Goal: Task Accomplishment & Management: Use online tool/utility

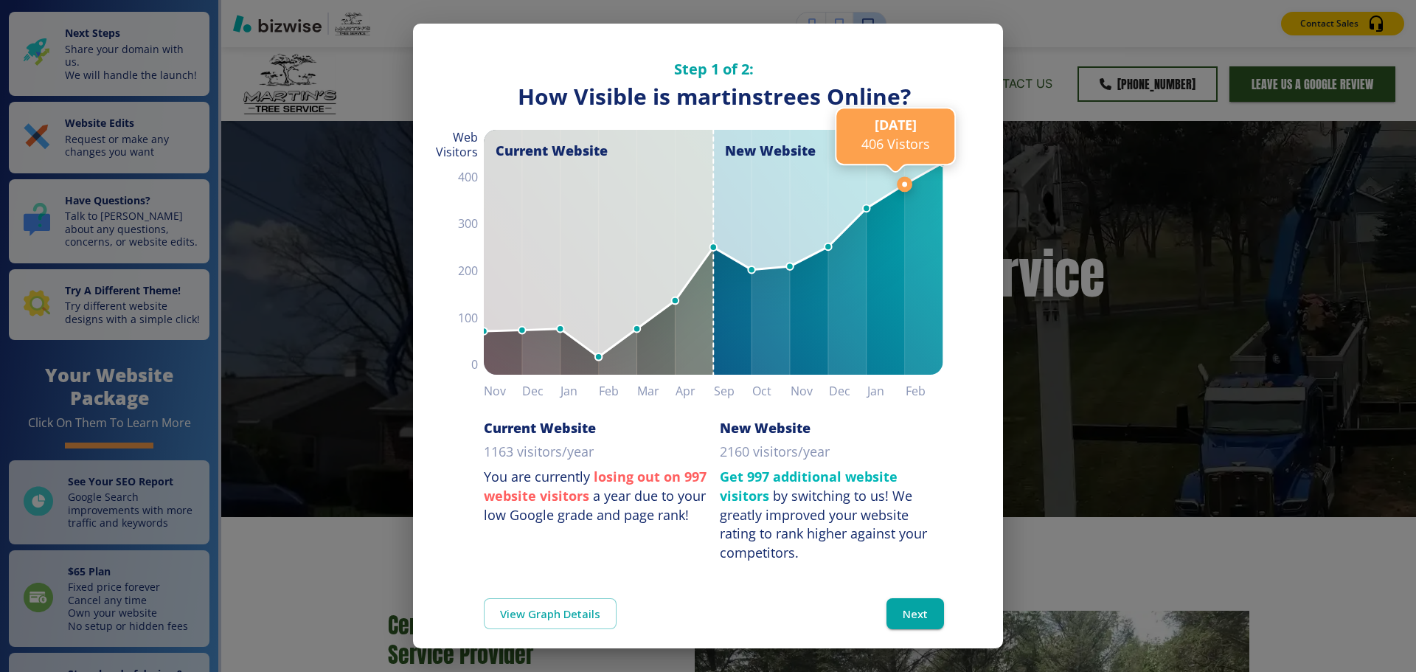
click at [906, 591] on line at bounding box center [906, 184] width 0 height 1278
click at [892, 609] on button "Next" at bounding box center [916, 613] width 58 height 31
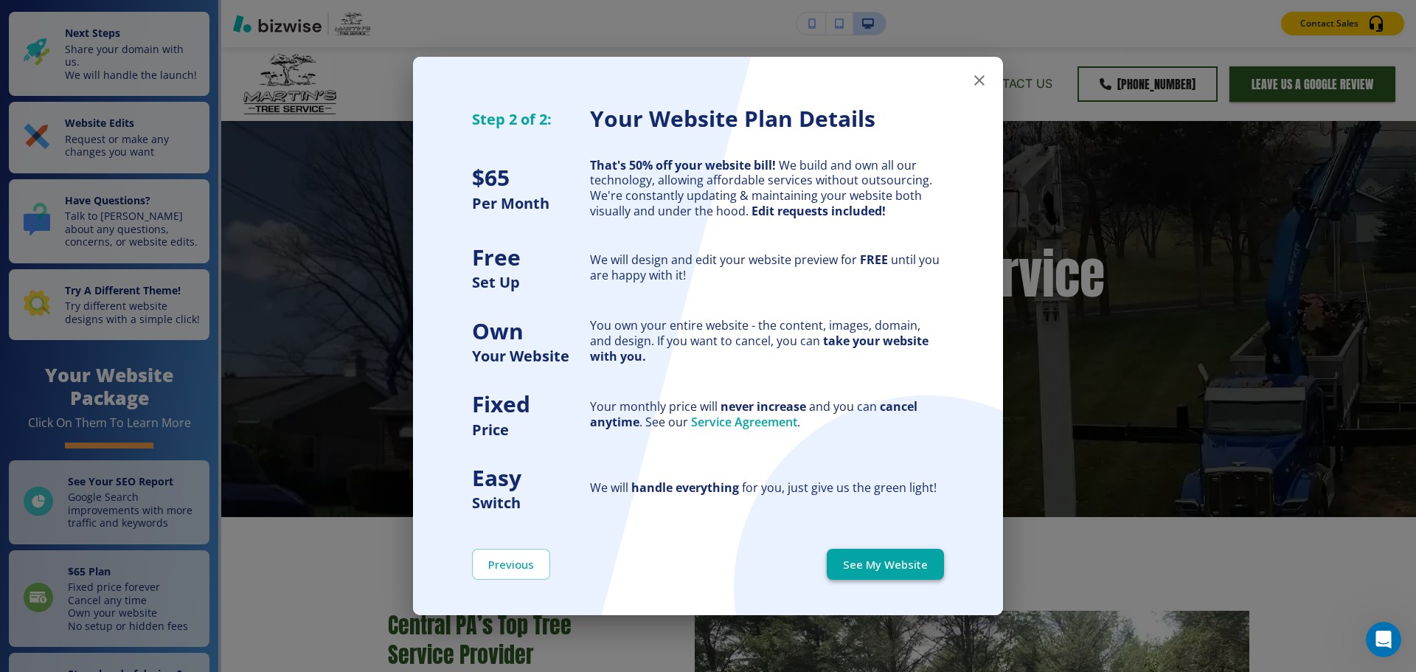
click at [880, 569] on button "See My Website" at bounding box center [885, 564] width 117 height 31
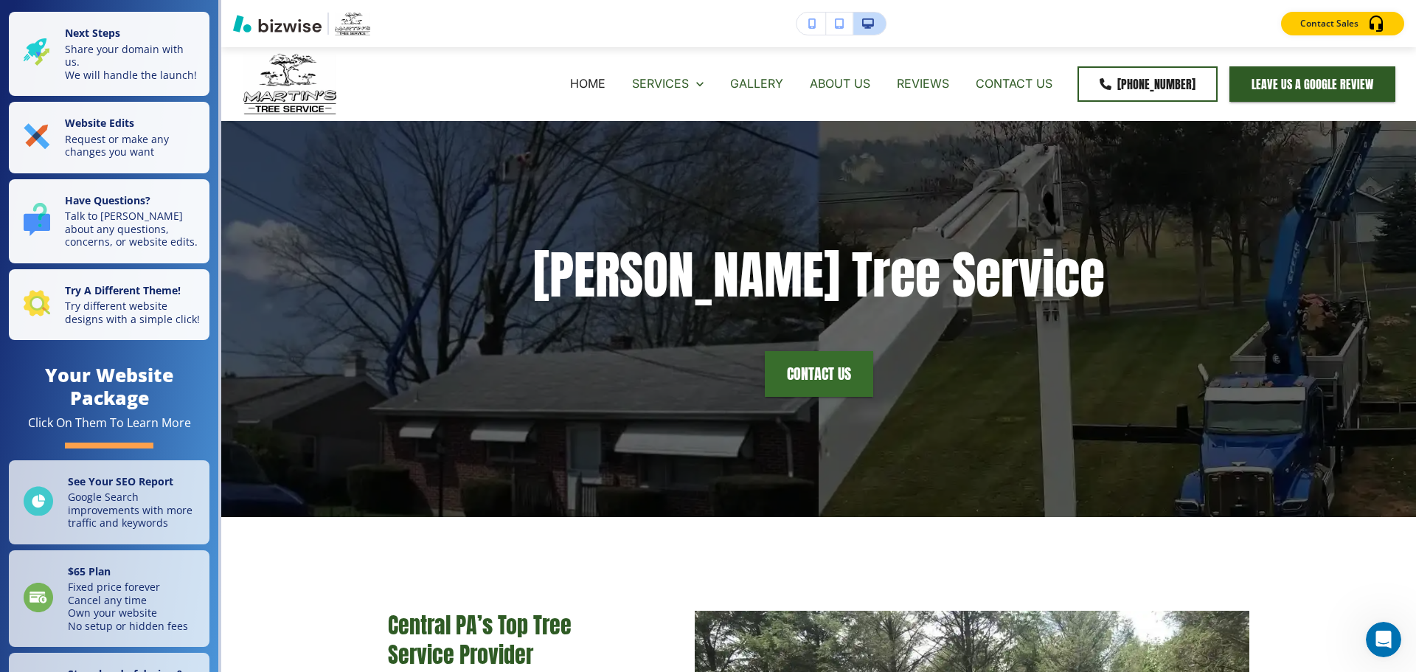
click at [814, 23] on icon "button" at bounding box center [812, 23] width 8 height 10
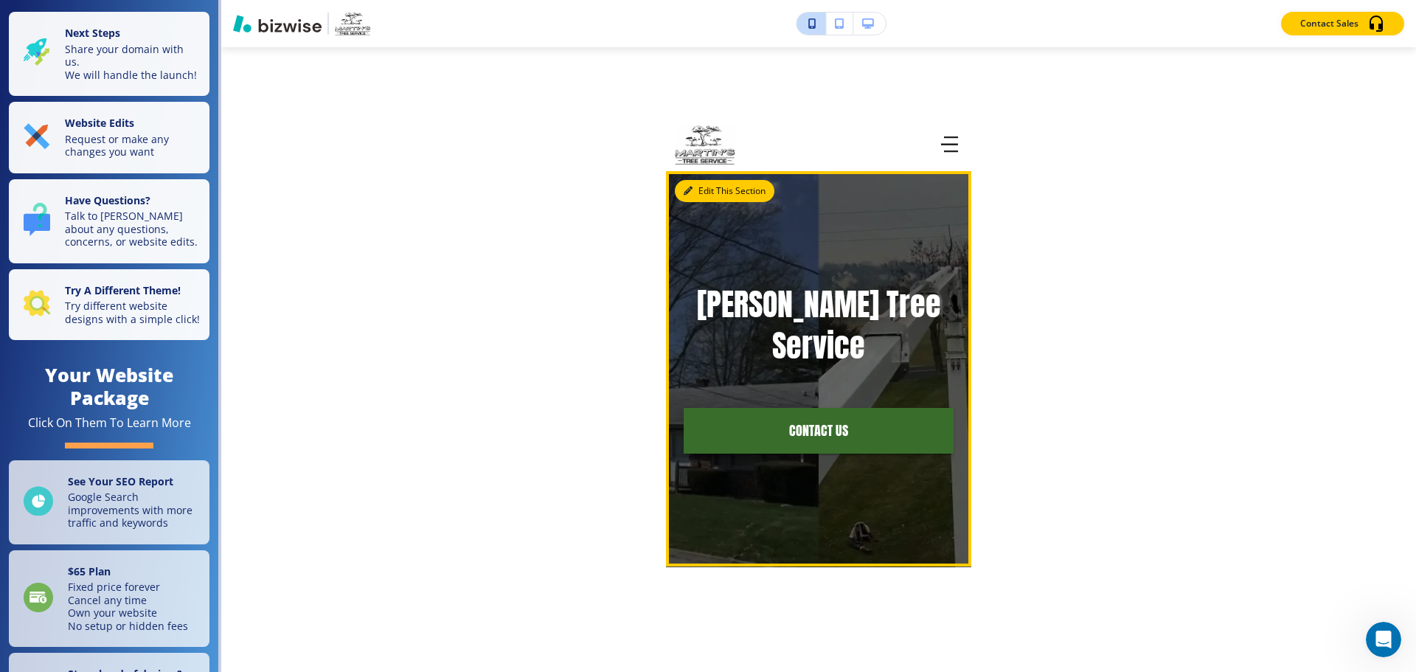
click at [707, 187] on button "Edit This Section" at bounding box center [725, 191] width 100 height 22
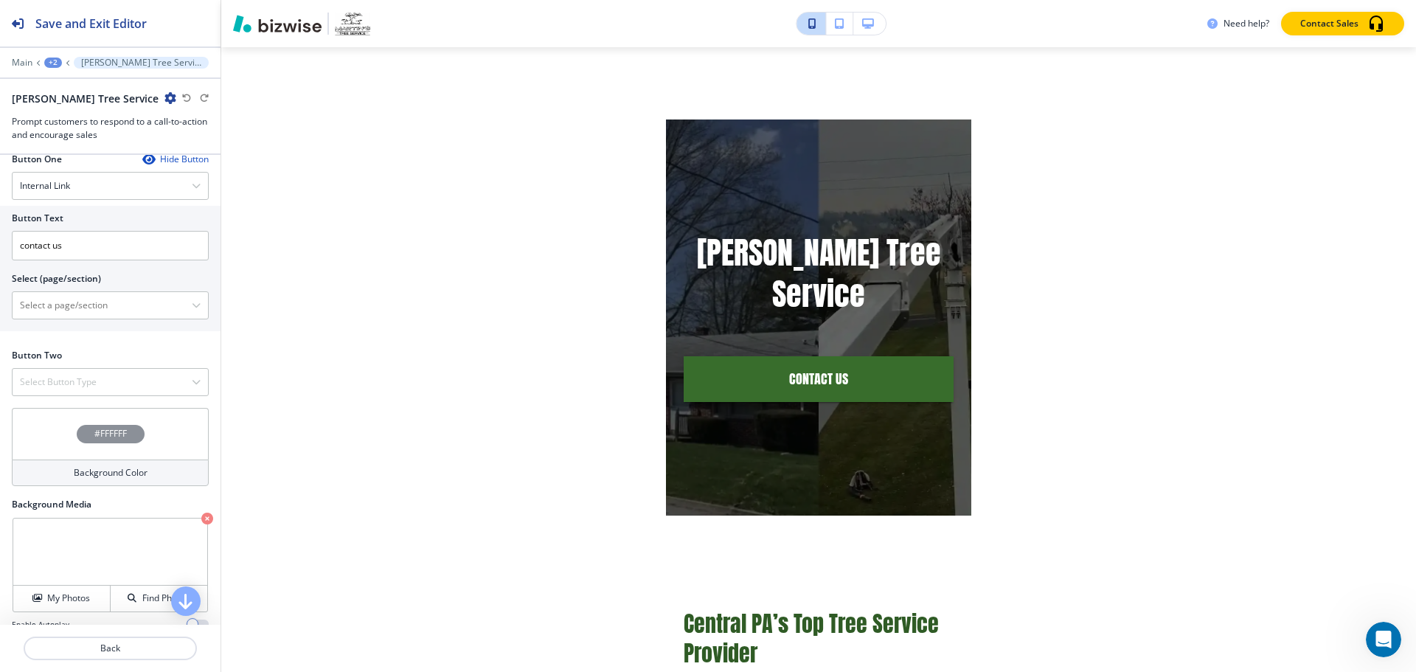
scroll to position [495, 0]
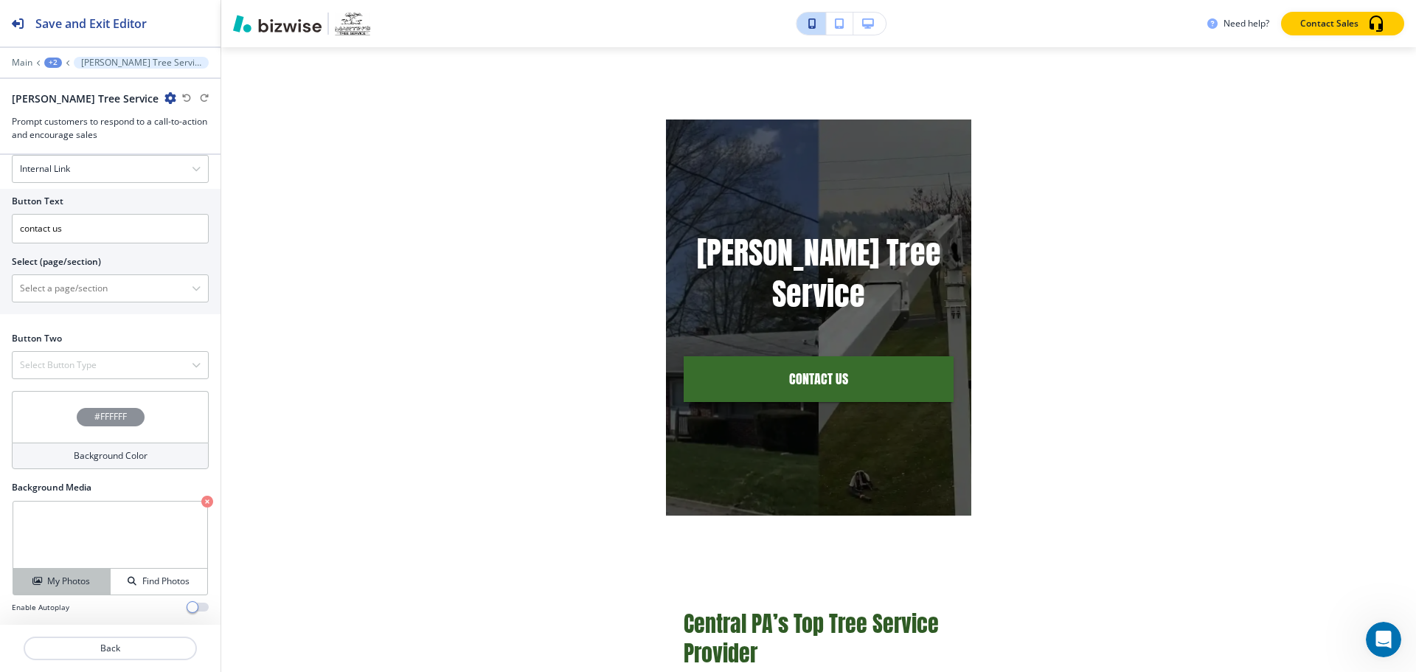
click at [72, 586] on h4 "My Photos" at bounding box center [68, 581] width 43 height 13
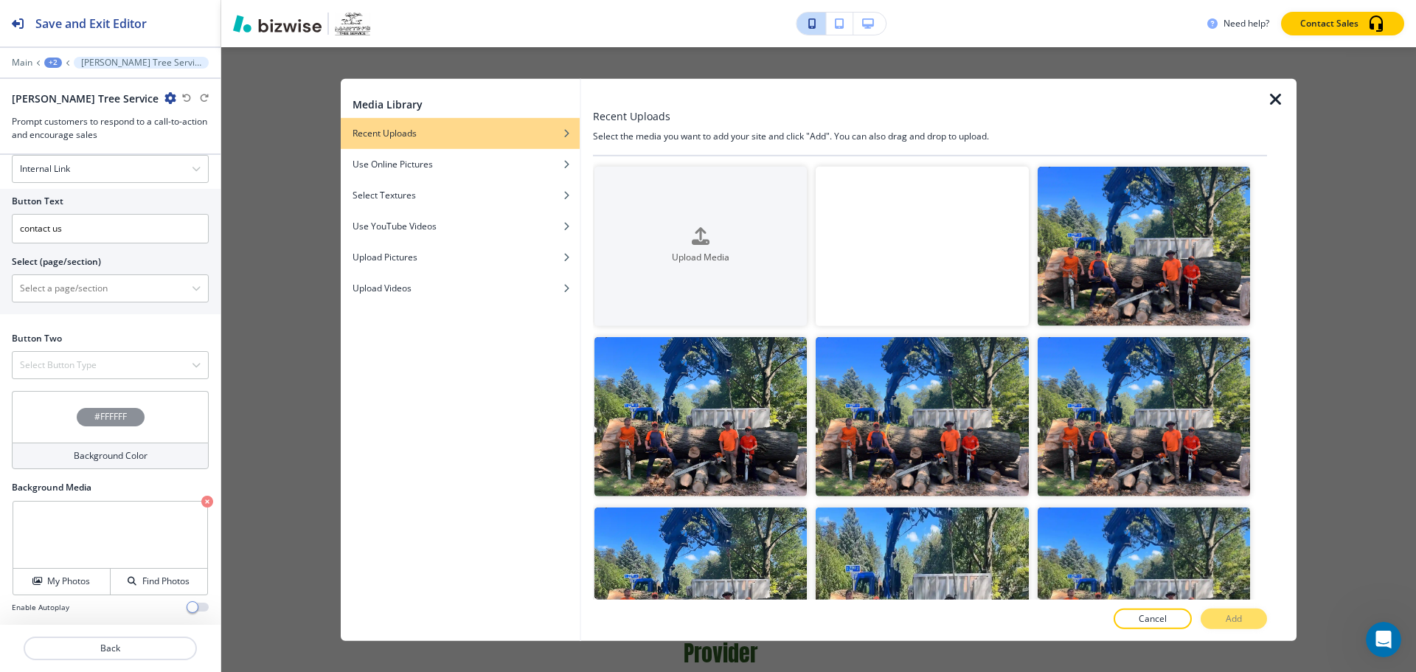
click at [277, 427] on div "Media Library Recent Uploads Use Online Pictures Select Textures Use YouTube Vi…" at bounding box center [818, 359] width 1195 height 625
click at [1280, 104] on icon "button" at bounding box center [1276, 99] width 18 height 18
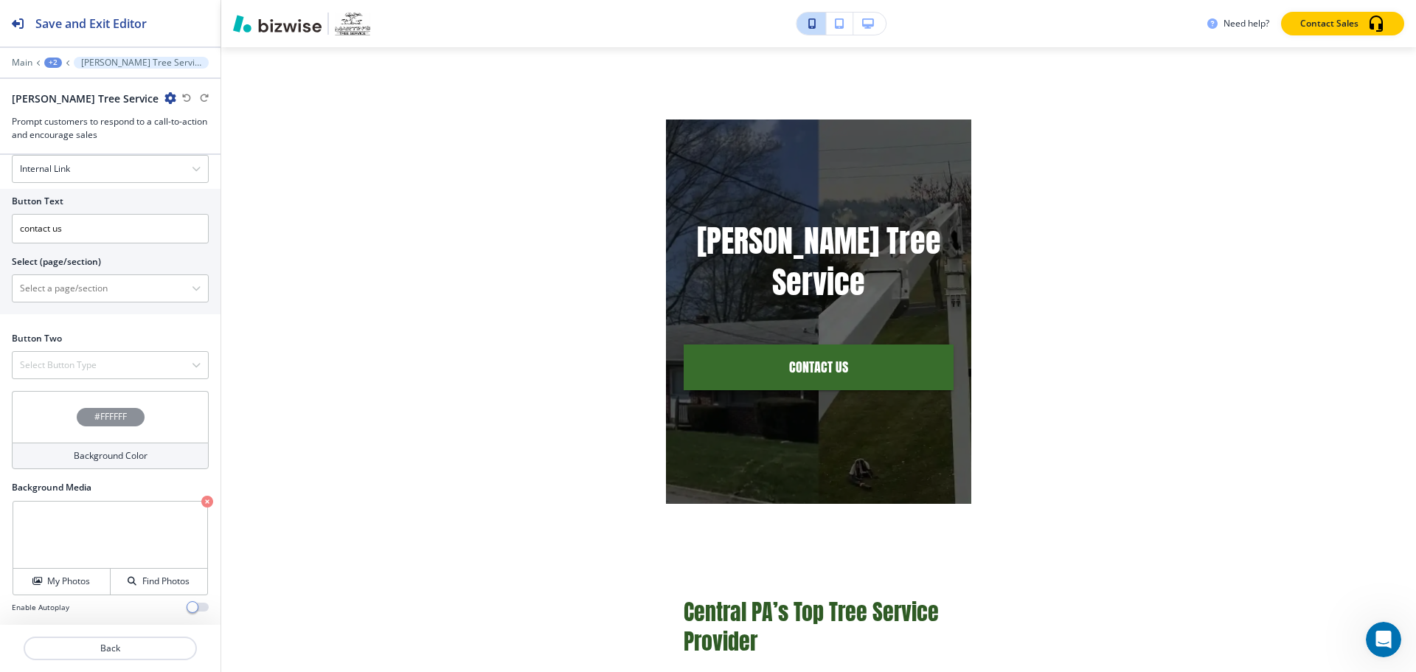
scroll to position [0, 0]
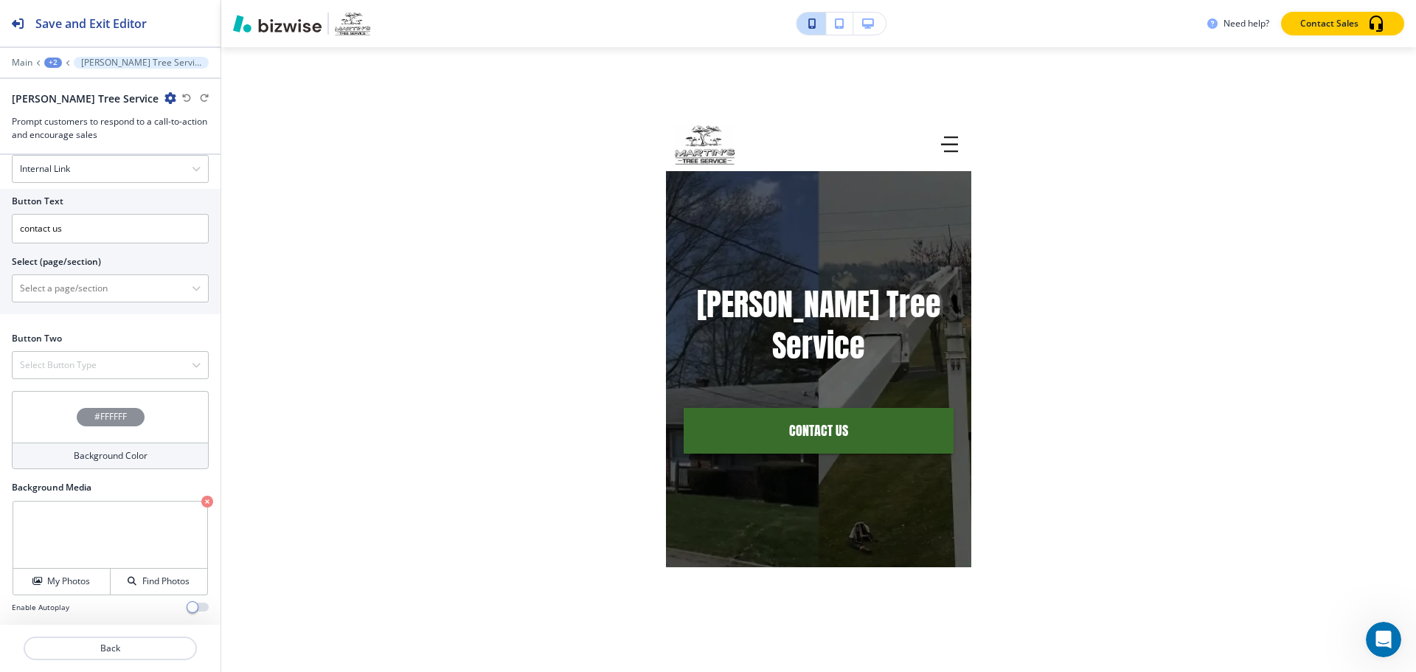
click at [843, 27] on icon "button" at bounding box center [839, 23] width 9 height 10
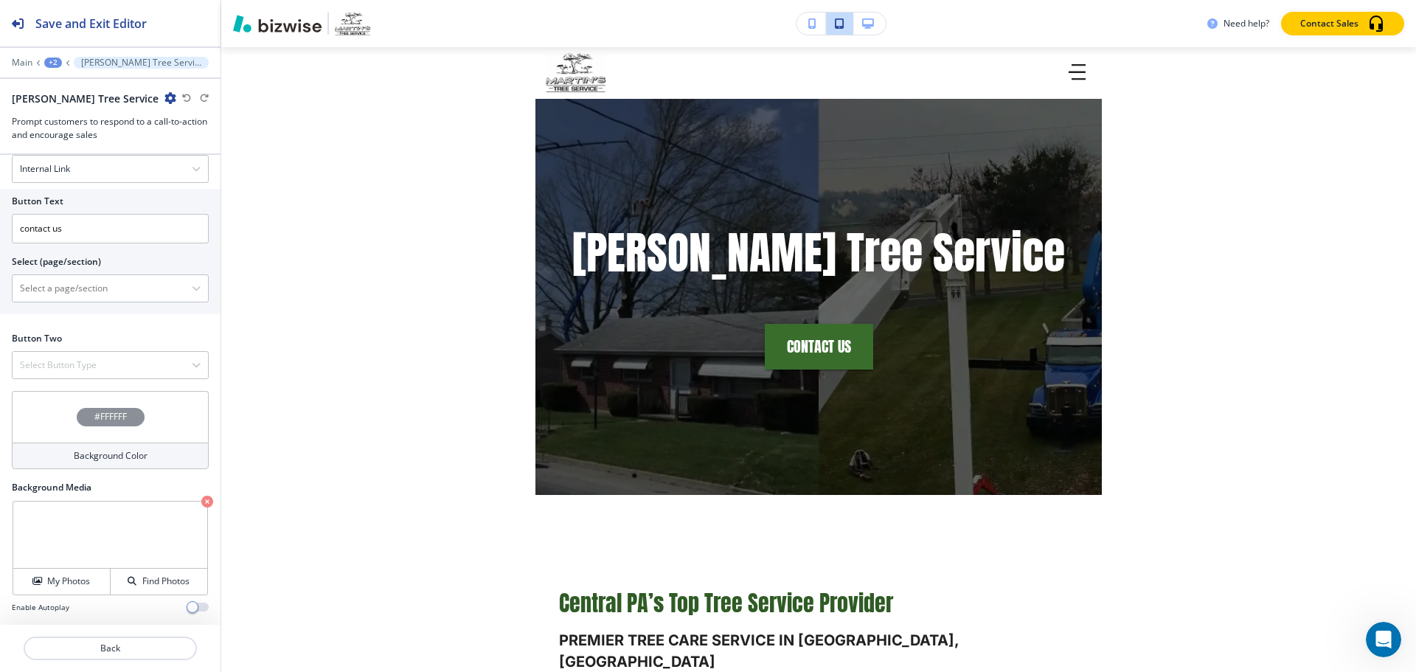
click at [870, 23] on icon "button" at bounding box center [868, 23] width 12 height 10
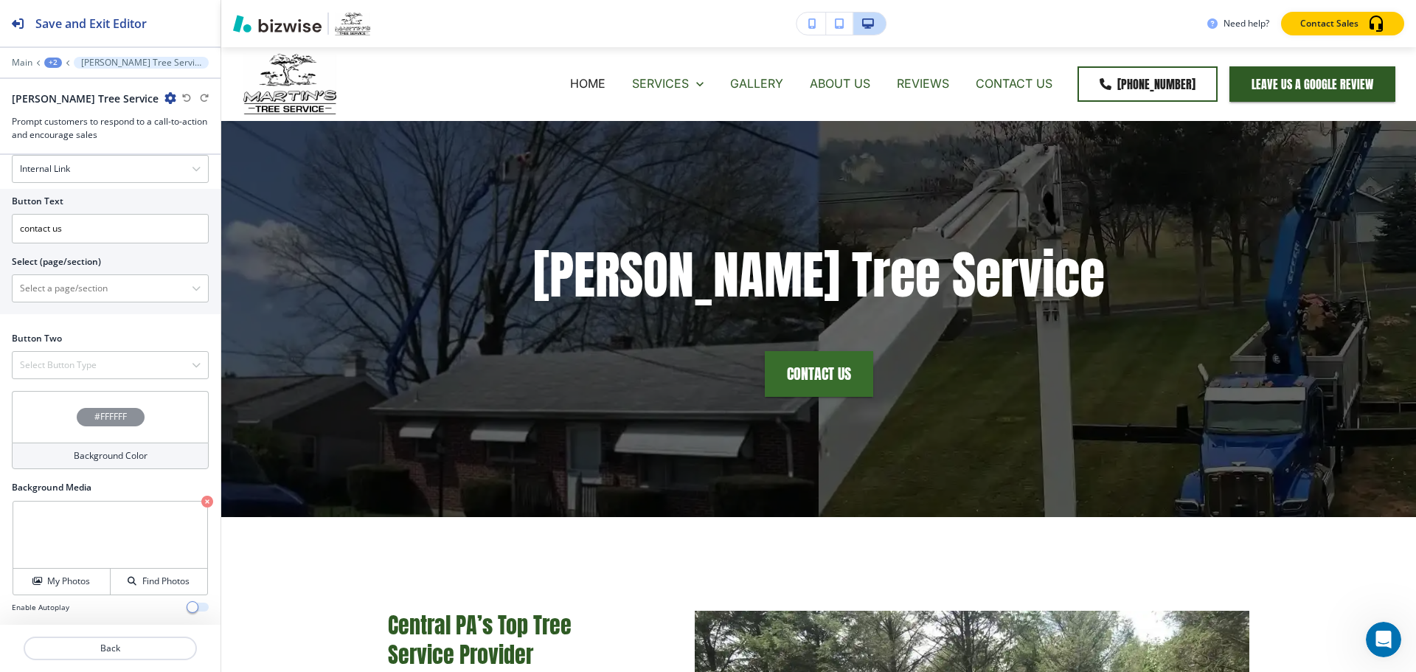
click at [187, 607] on span "button" at bounding box center [193, 607] width 12 height 12
click at [838, 23] on icon "button" at bounding box center [839, 23] width 9 height 10
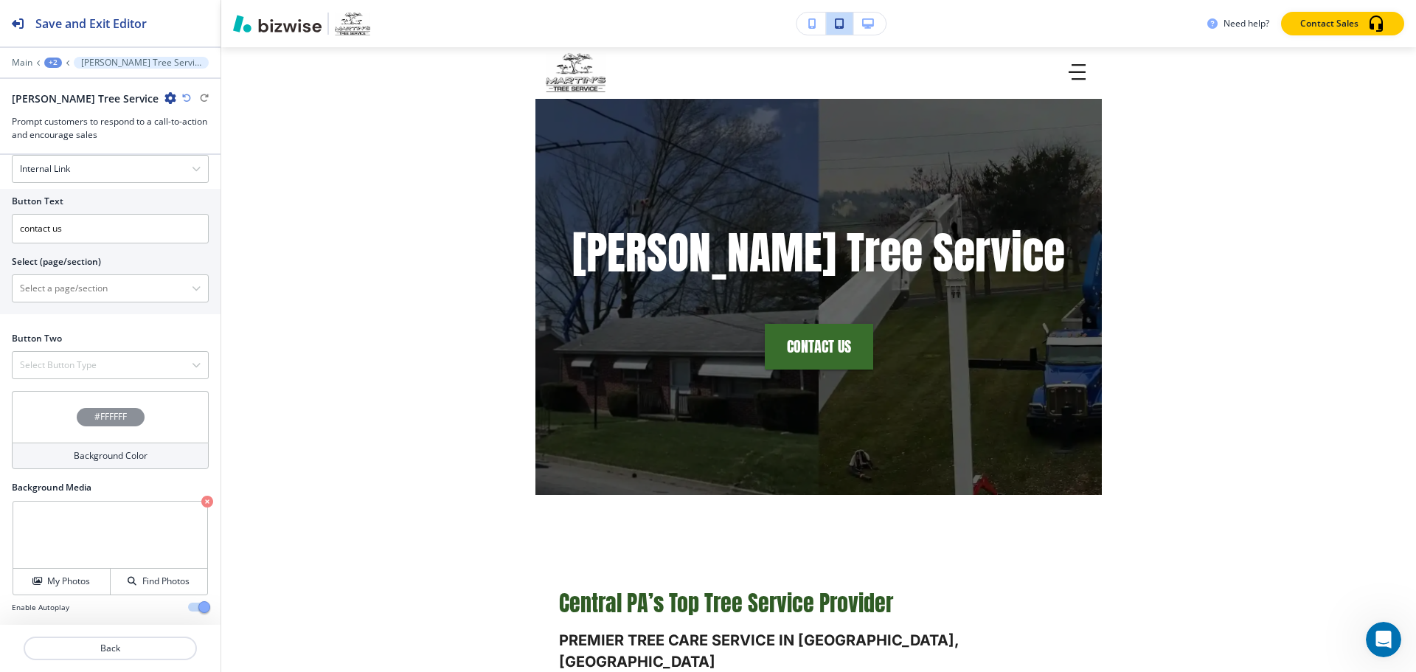
click at [811, 29] on button "button" at bounding box center [812, 24] width 30 height 22
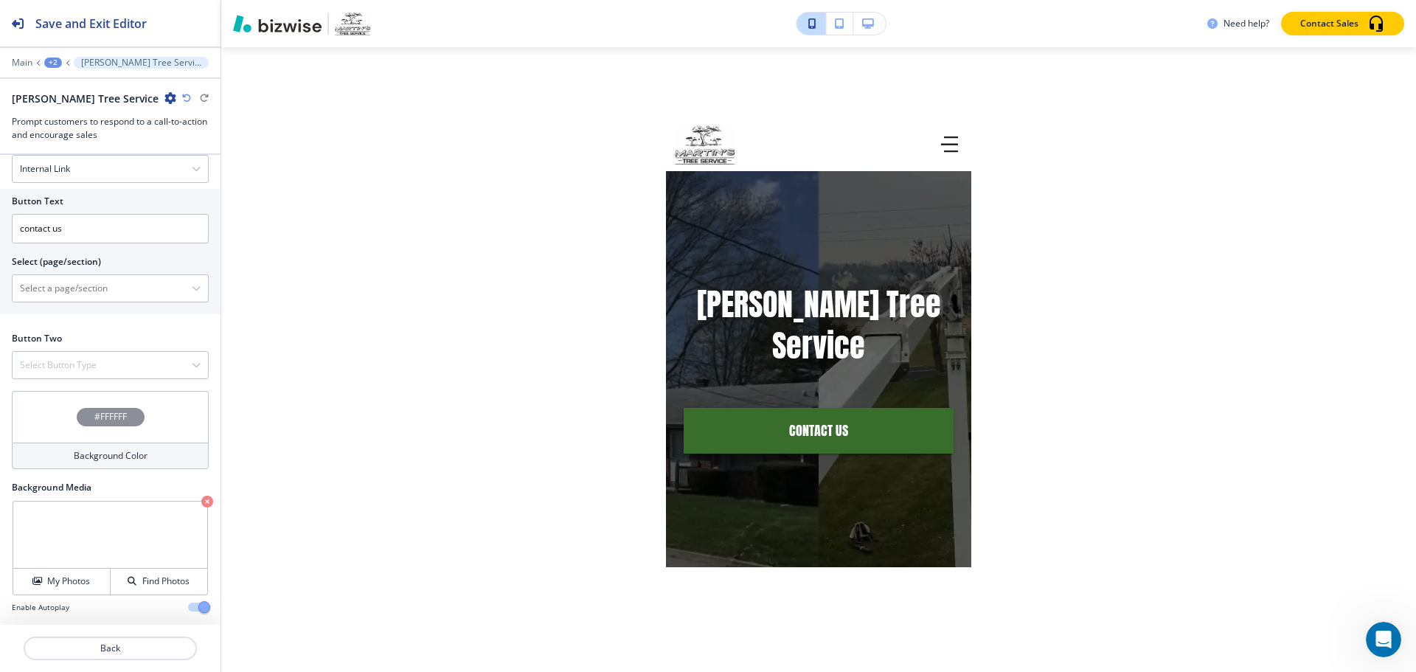
click at [873, 18] on icon "button" at bounding box center [868, 23] width 12 height 10
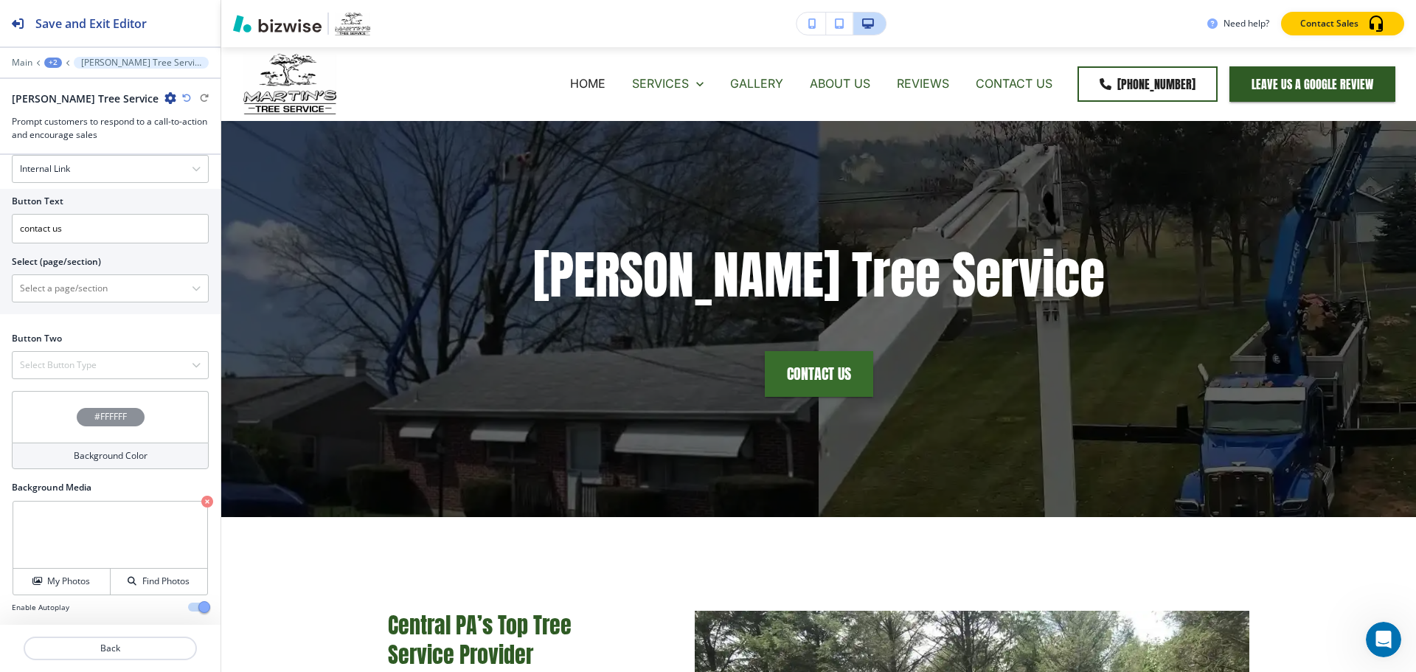
click at [806, 26] on button "button" at bounding box center [812, 24] width 30 height 22
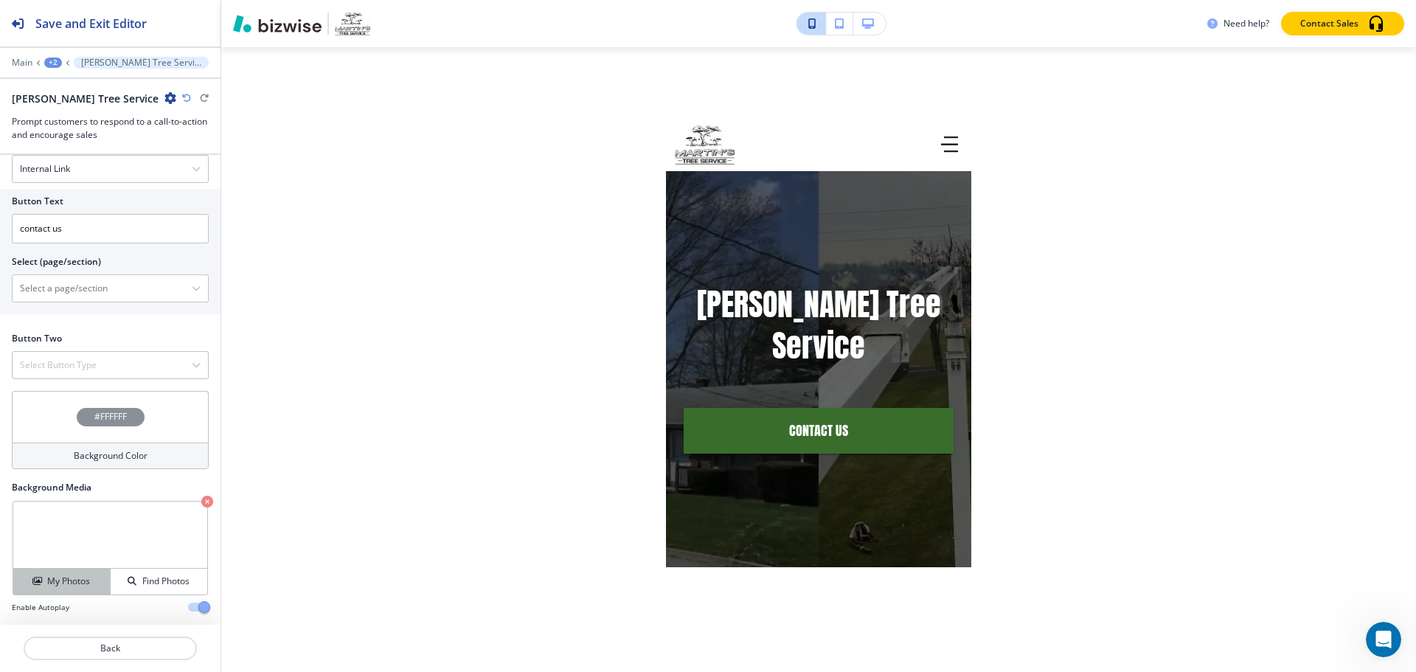
click at [62, 572] on button "My Photos" at bounding box center [61, 582] width 97 height 26
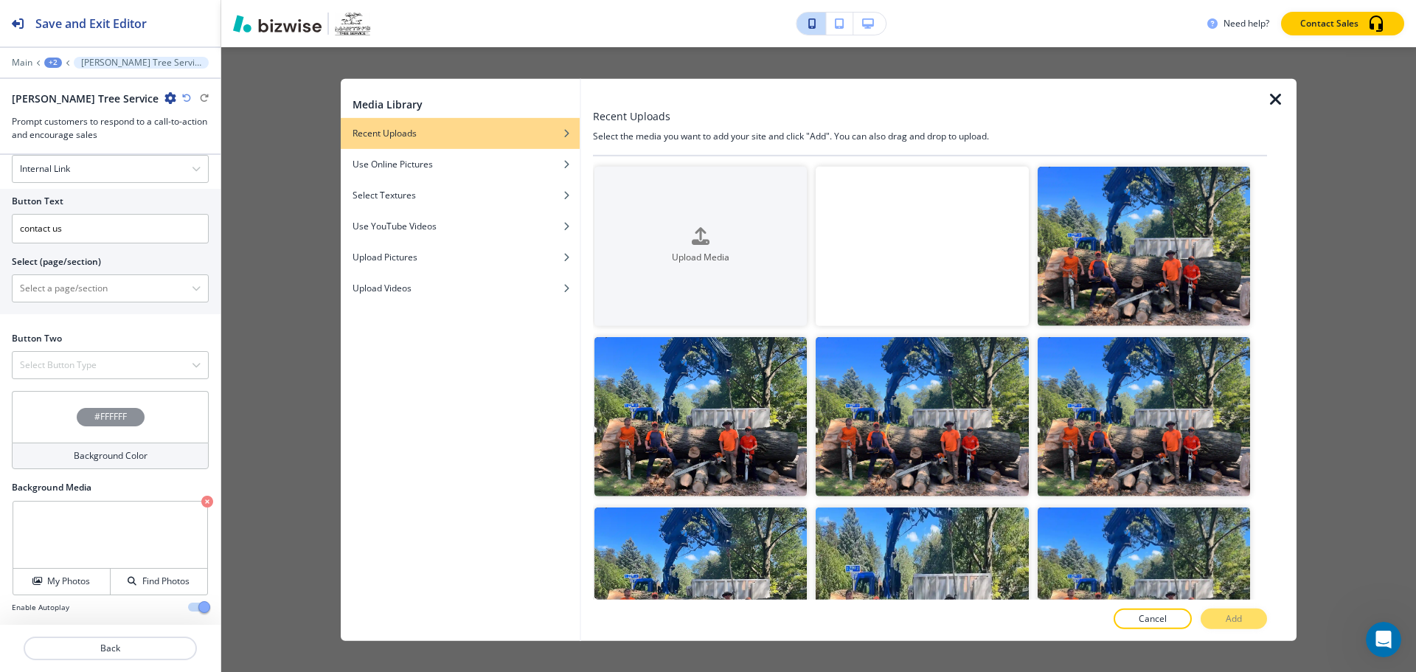
click at [1283, 100] on icon "button" at bounding box center [1276, 99] width 18 height 18
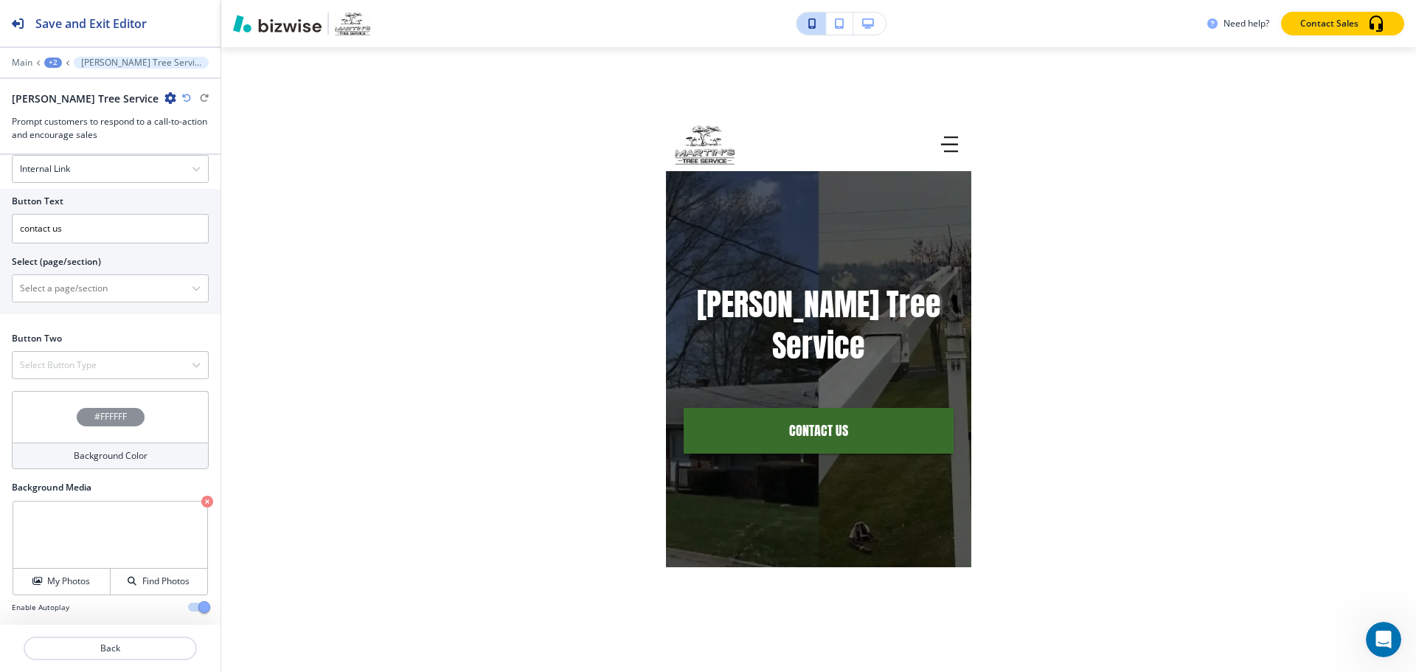
click at [867, 29] on button "button" at bounding box center [869, 24] width 32 height 22
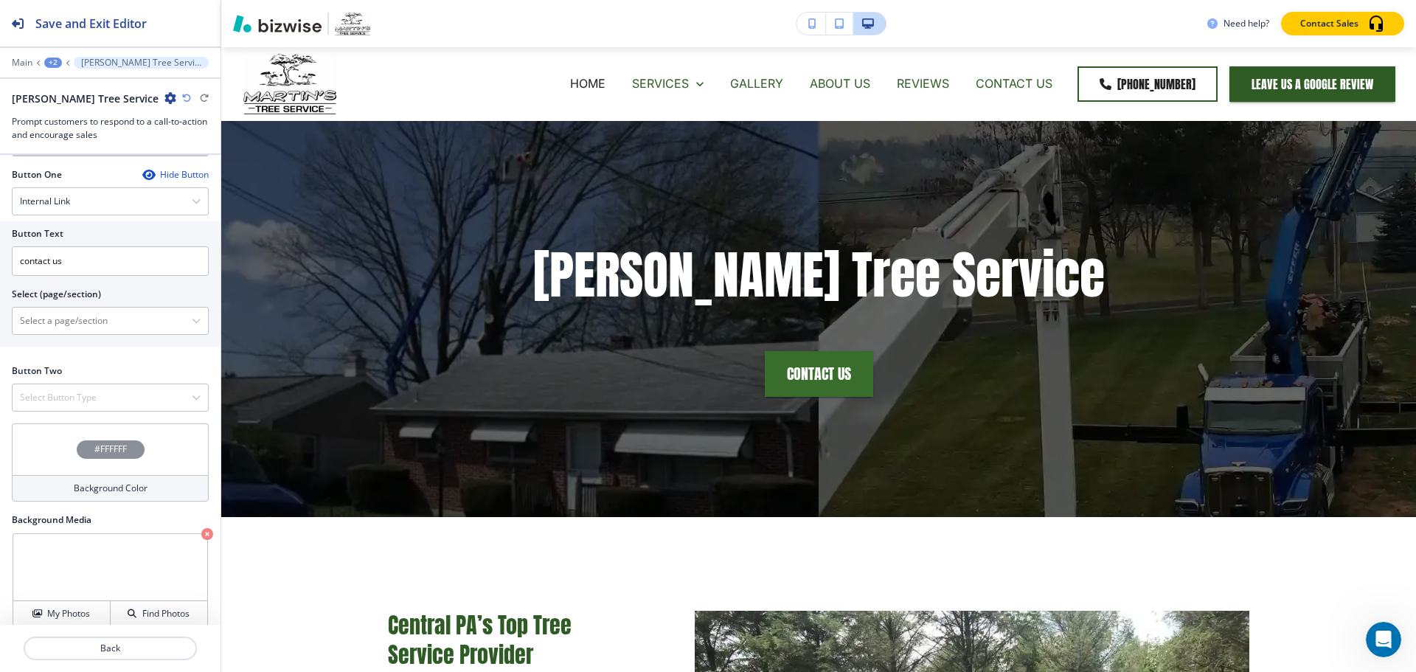
scroll to position [495, 0]
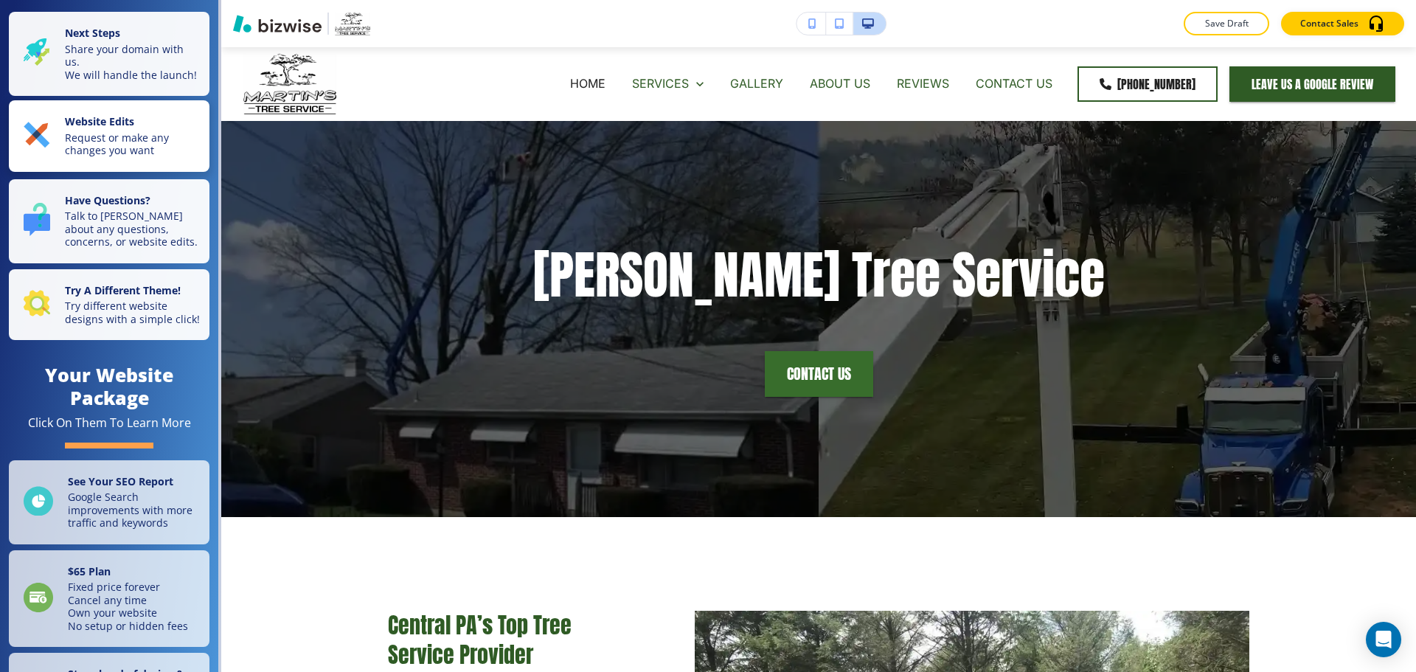
click at [104, 151] on p "Request or make any changes you want" at bounding box center [133, 144] width 136 height 26
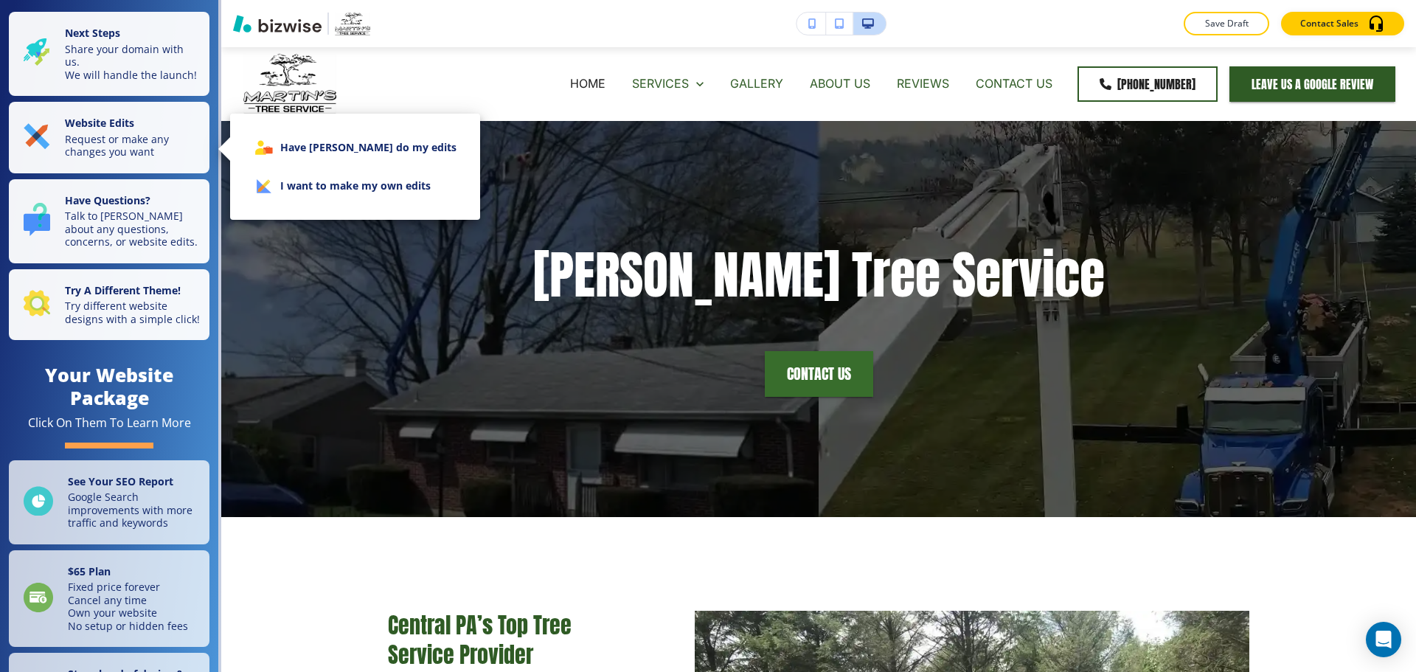
click at [346, 178] on li "I want to make my own edits" at bounding box center [355, 186] width 226 height 38
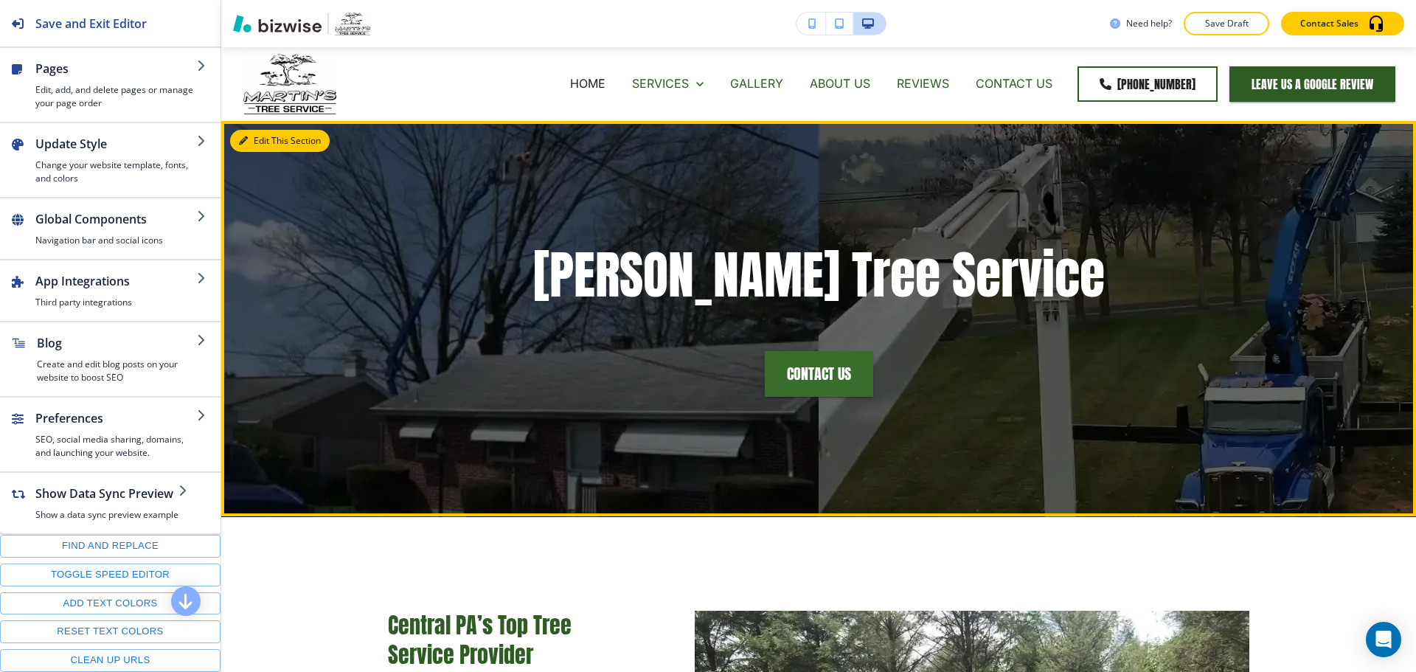
click at [266, 145] on button "Edit This Section" at bounding box center [280, 141] width 100 height 22
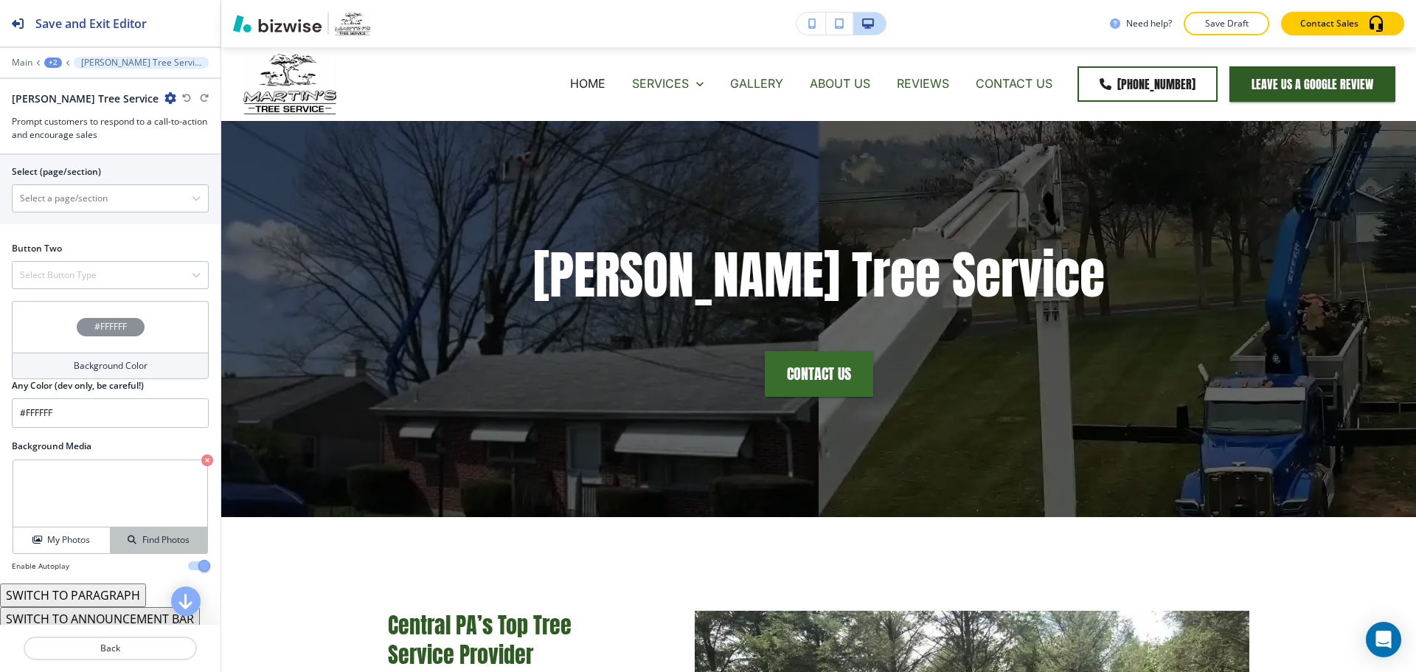
scroll to position [642, 0]
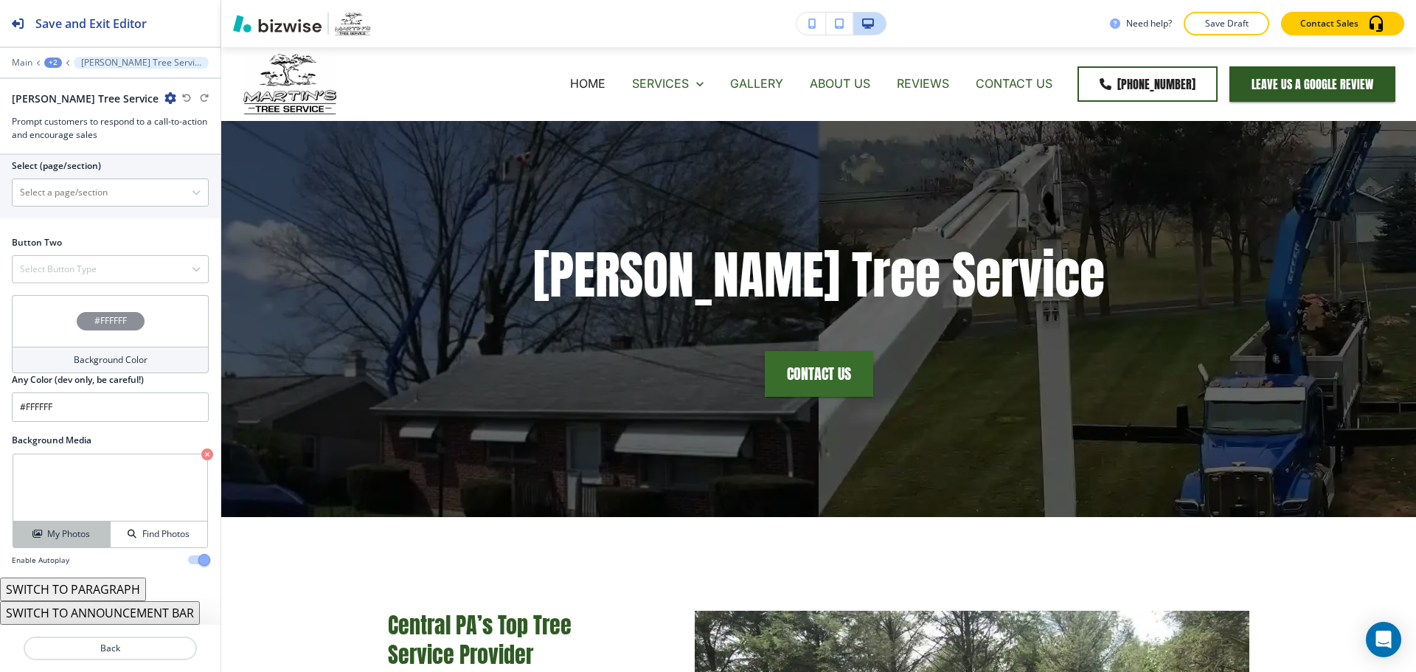
click at [90, 540] on div "My Photos" at bounding box center [61, 533] width 97 height 13
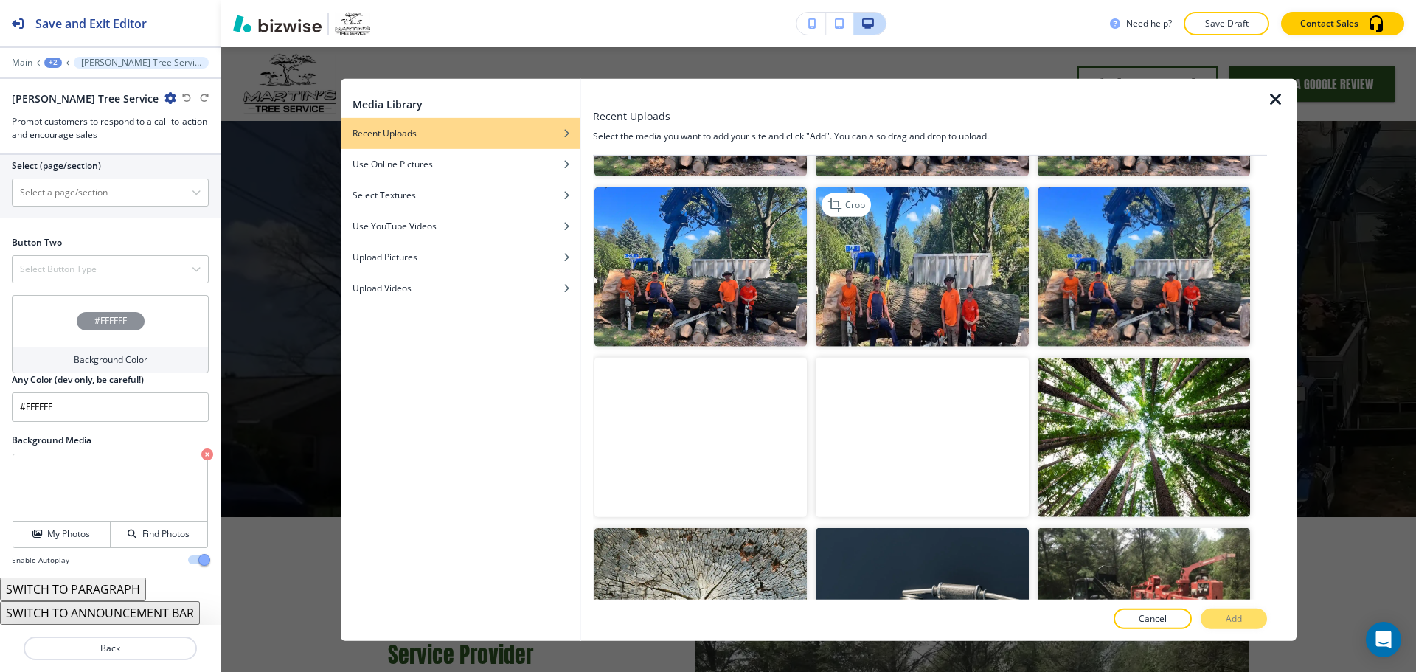
scroll to position [443, 0]
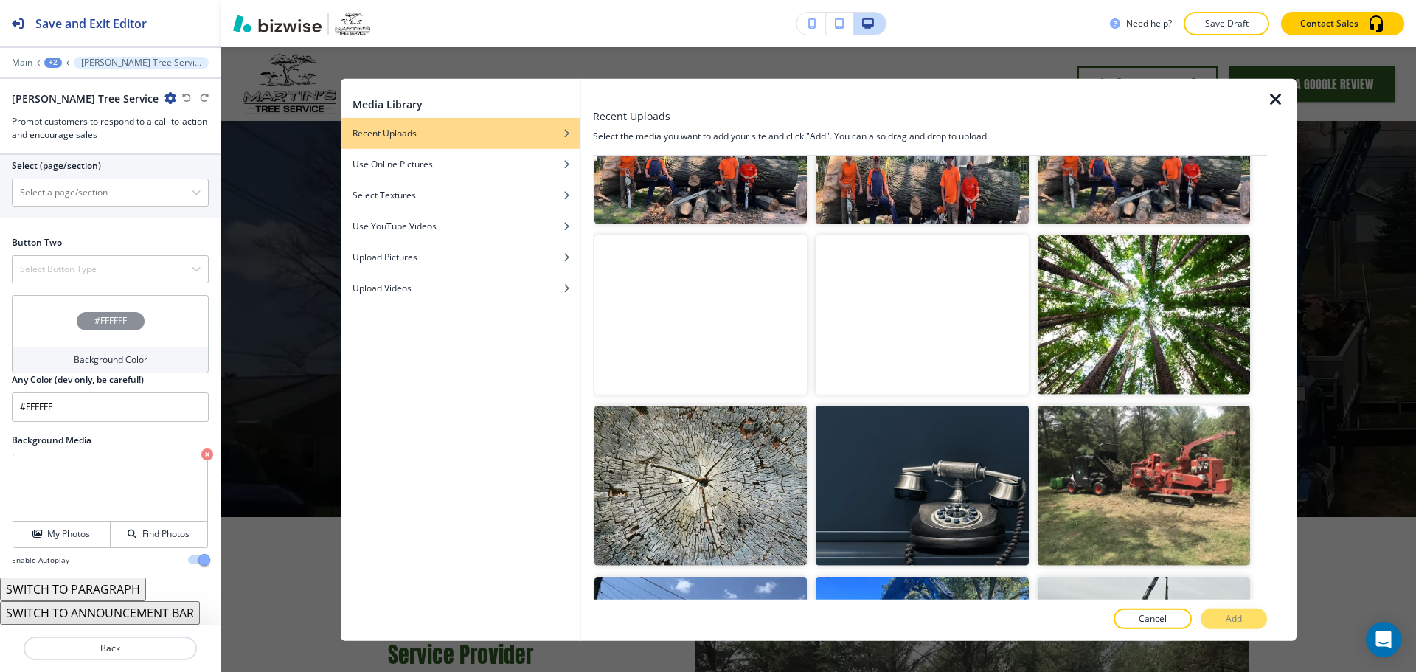
click at [297, 561] on div "Media Library Recent Uploads Use Online Pictures Select Textures Use YouTube Vi…" at bounding box center [818, 359] width 1195 height 625
click at [1280, 103] on icon "button" at bounding box center [1276, 99] width 18 height 18
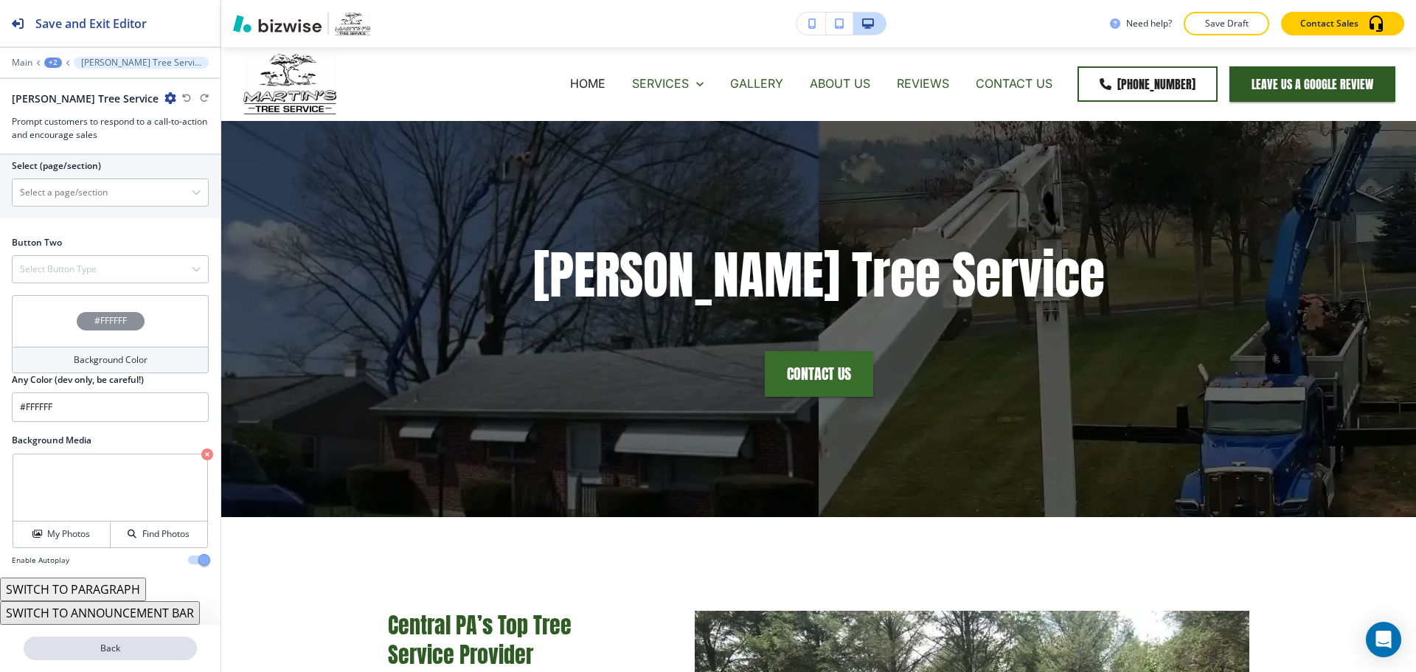
click at [83, 648] on p "Back" at bounding box center [110, 648] width 170 height 13
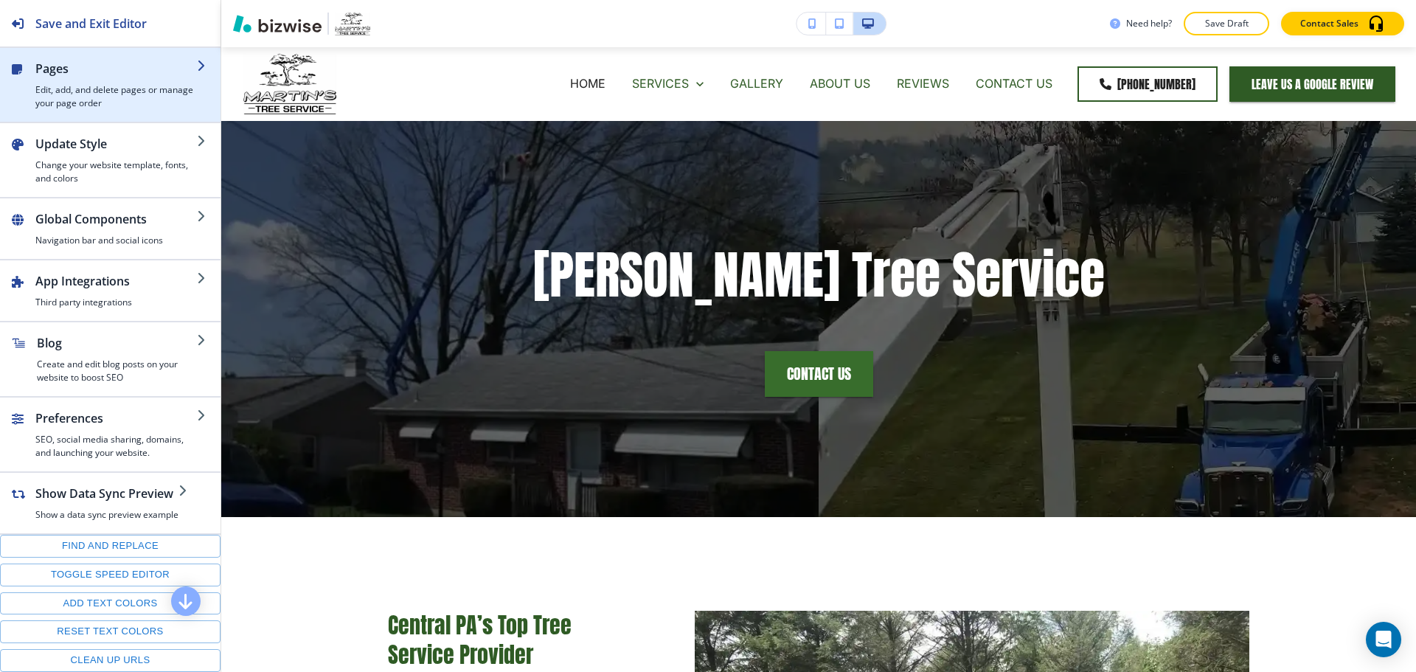
click at [86, 111] on div "button" at bounding box center [110, 116] width 221 height 12
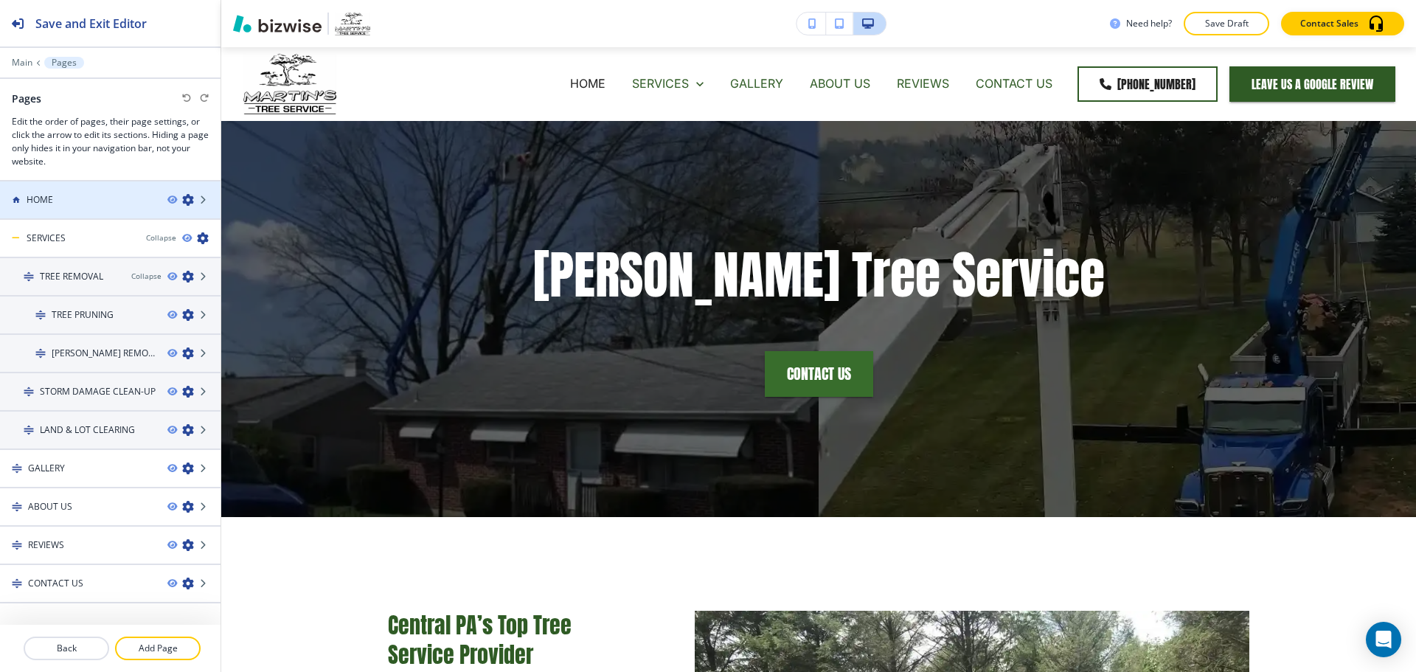
click at [111, 184] on div at bounding box center [110, 187] width 221 height 12
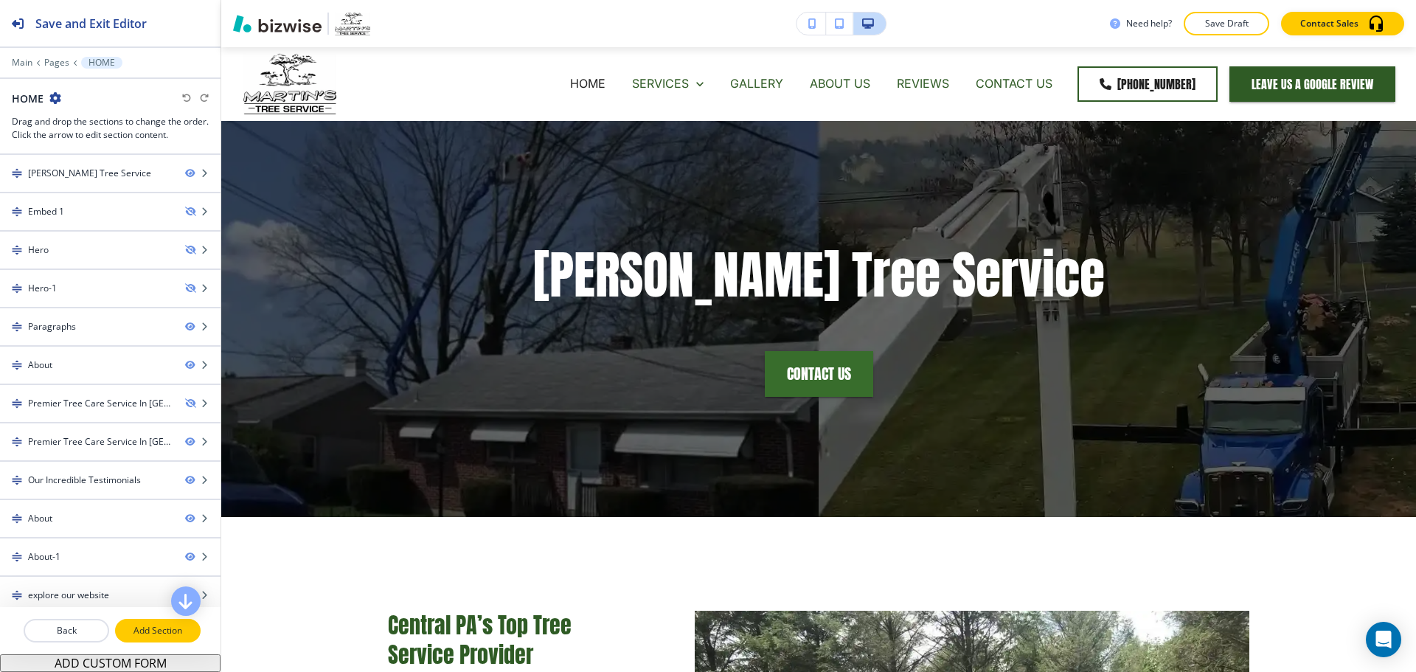
click at [163, 628] on p "Add Section" at bounding box center [158, 630] width 83 height 13
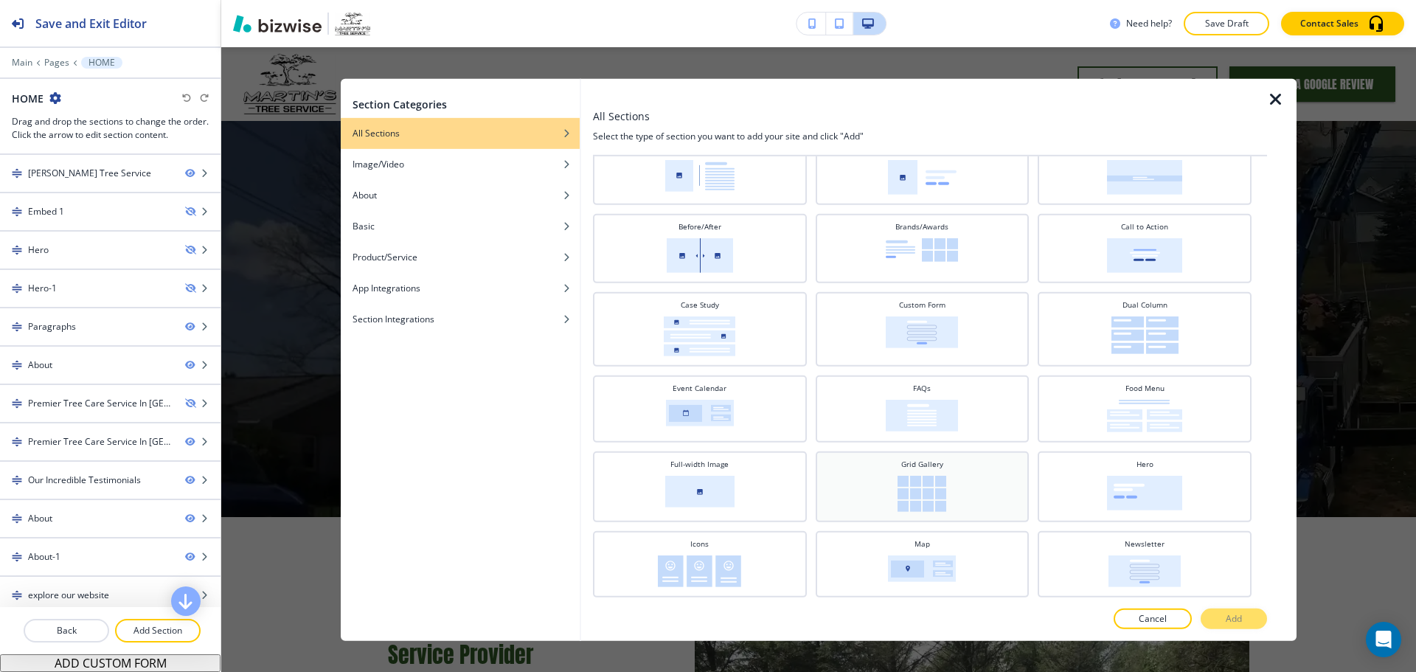
scroll to position [148, 0]
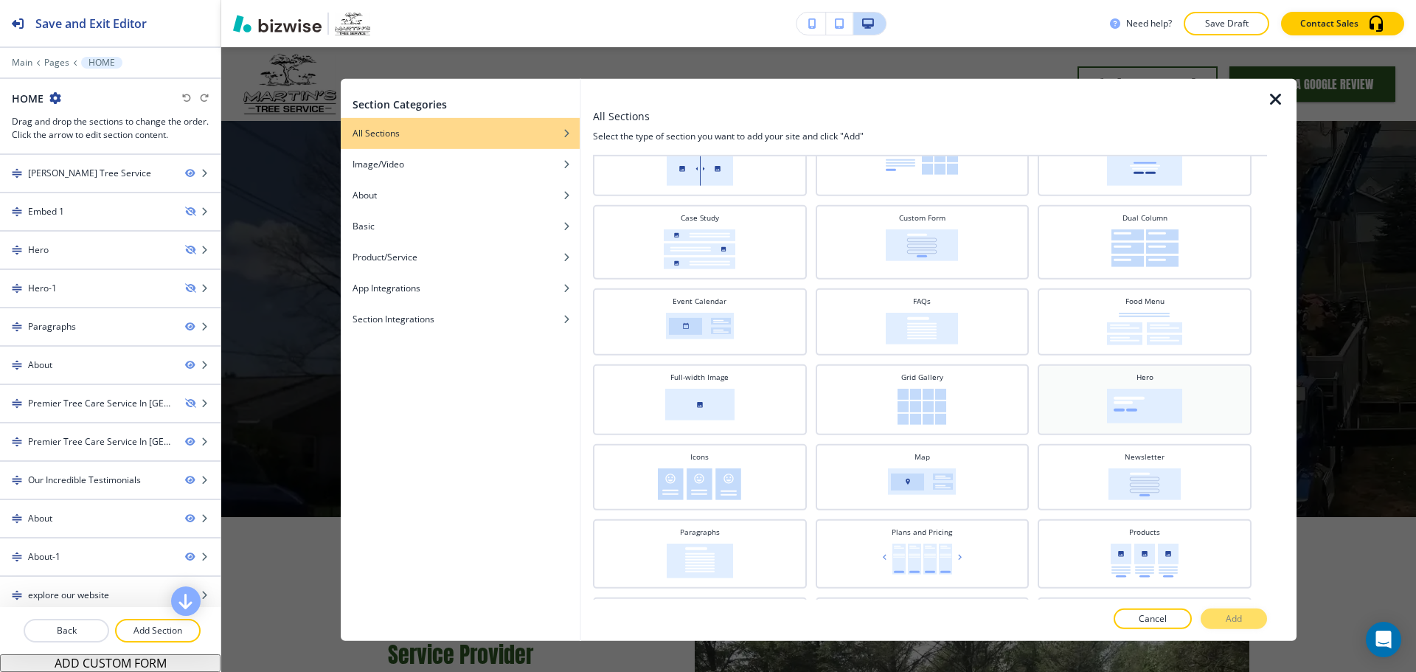
click at [1161, 428] on div "Hero" at bounding box center [1145, 399] width 214 height 71
click at [1217, 610] on button "Add" at bounding box center [1234, 618] width 66 height 21
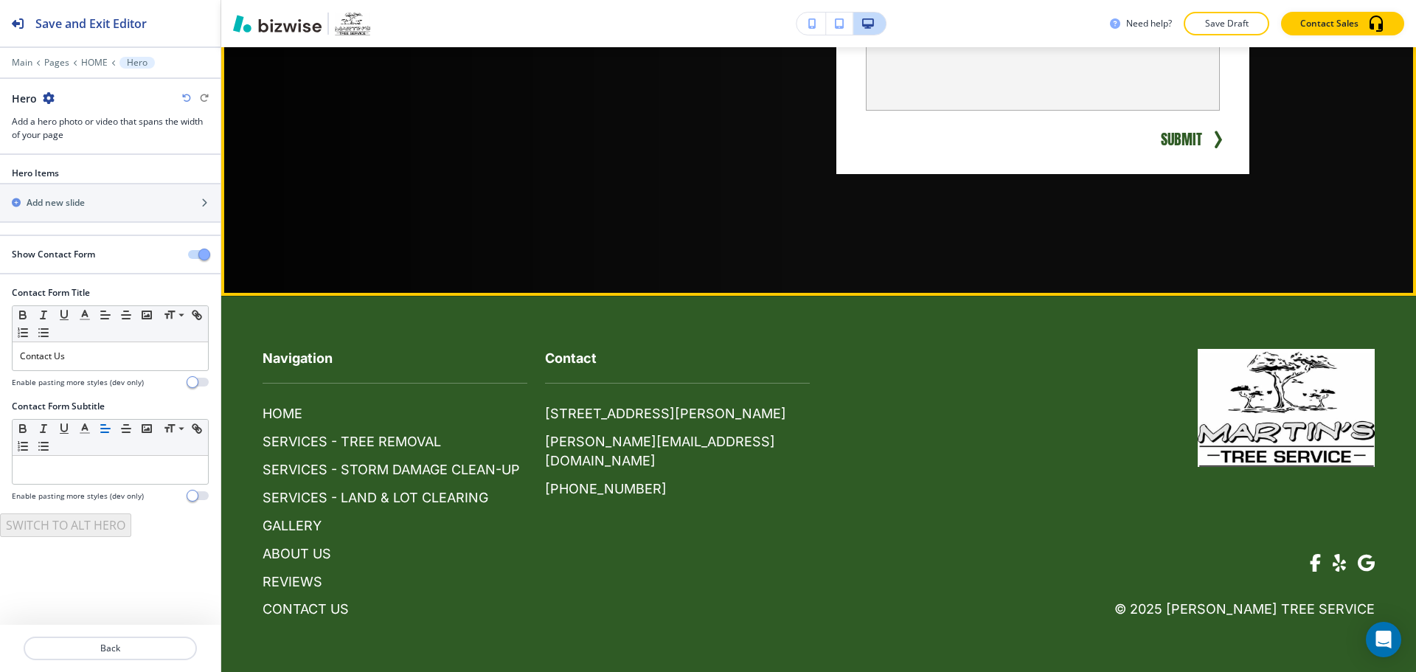
scroll to position [7086, 0]
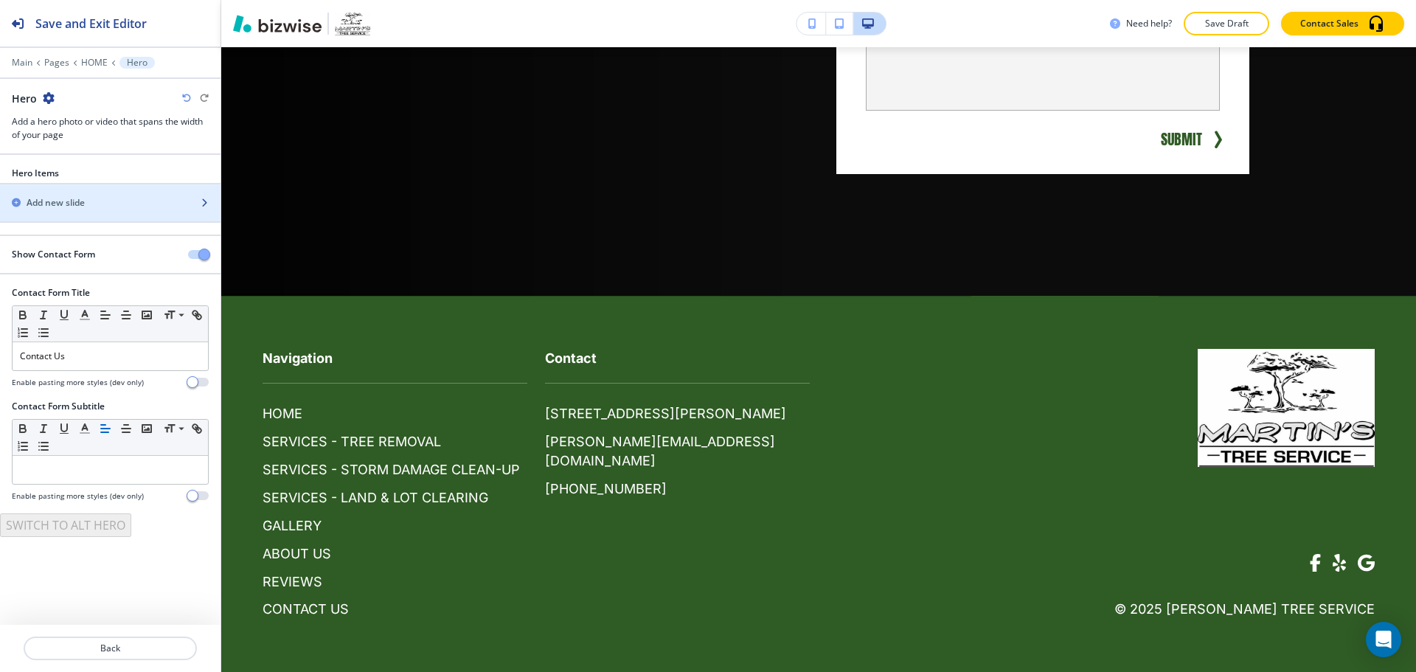
click at [69, 200] on h2 "Add new slide" at bounding box center [56, 202] width 58 height 13
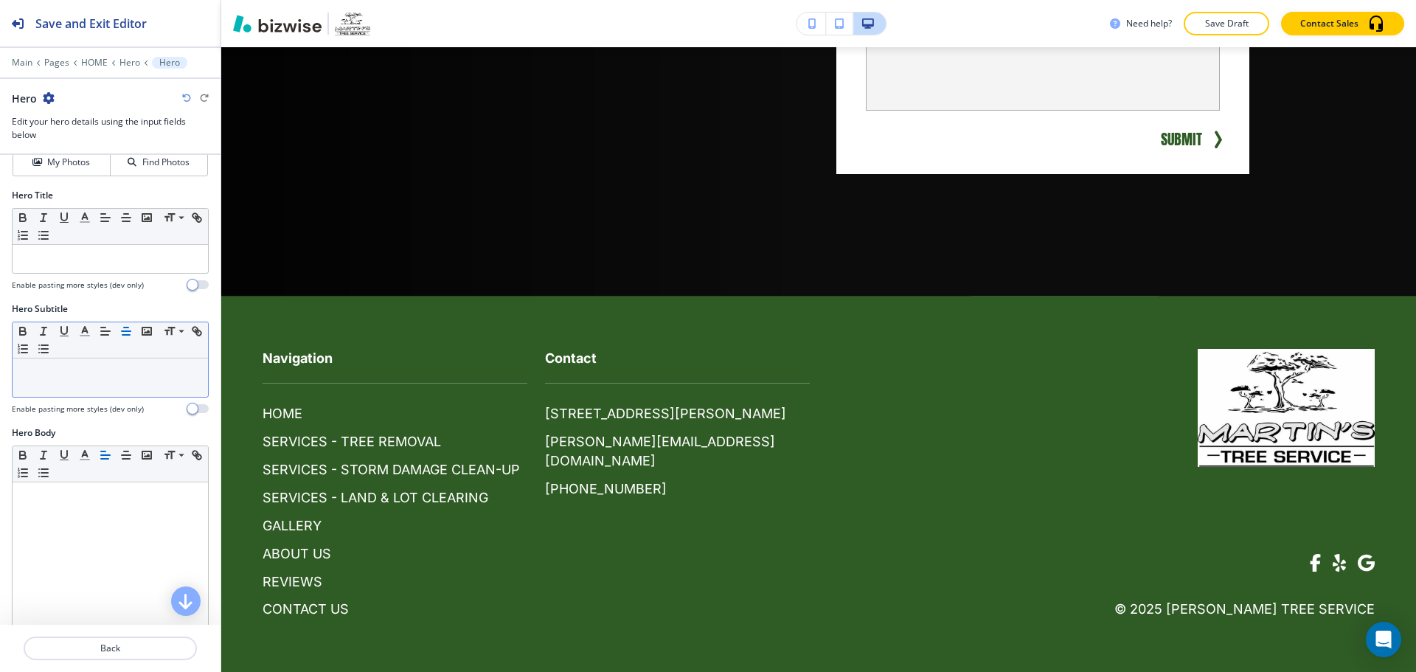
scroll to position [0, 0]
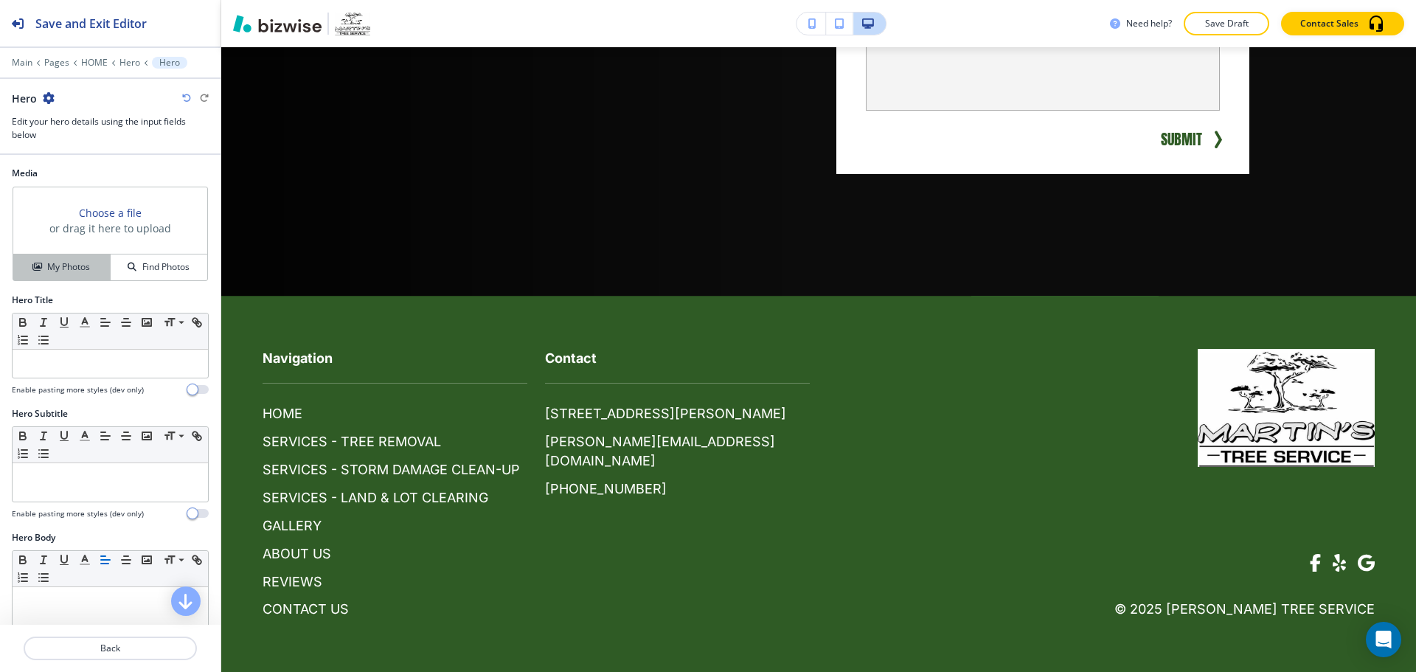
click at [79, 272] on h4 "My Photos" at bounding box center [68, 266] width 43 height 13
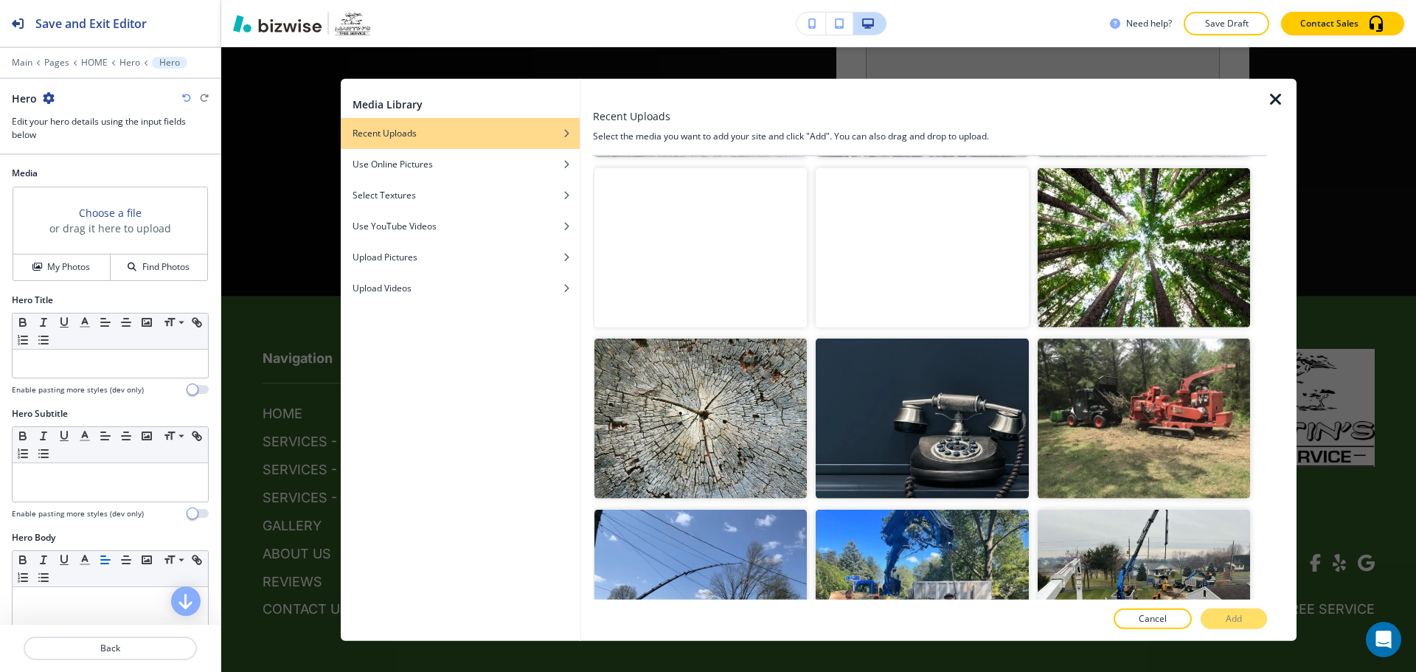
scroll to position [516, 0]
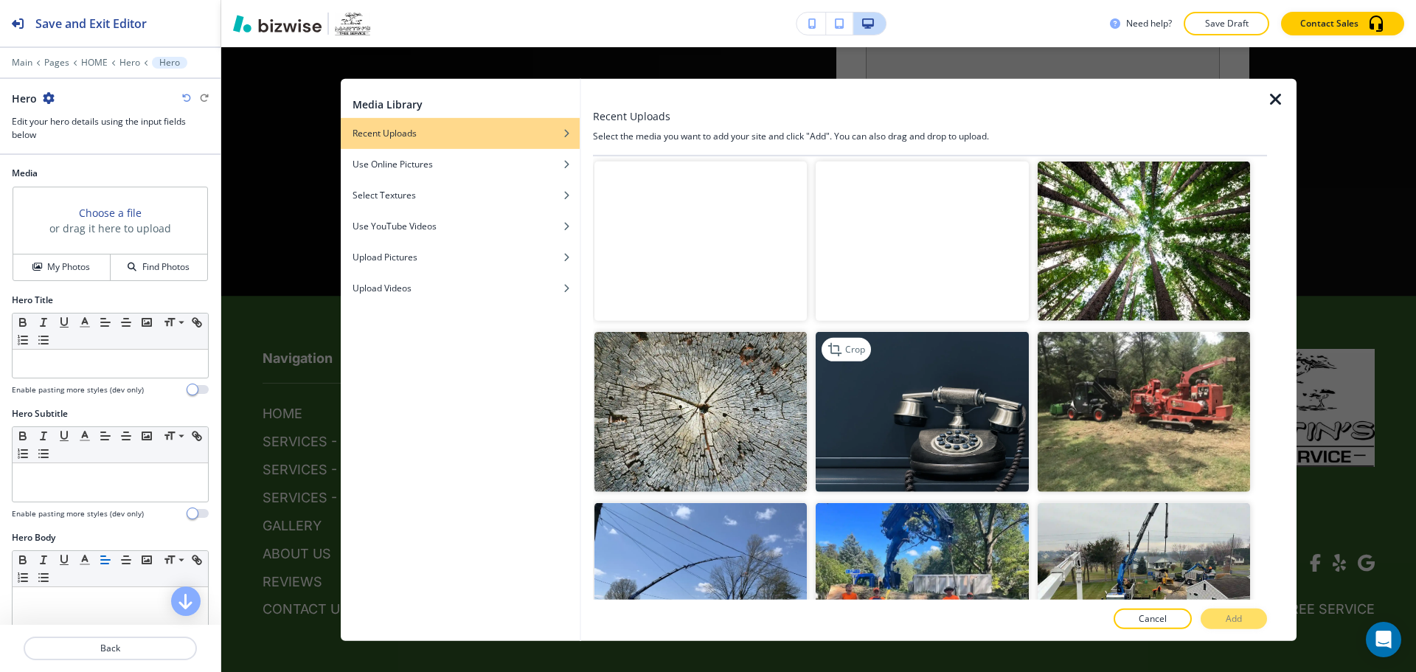
click at [951, 389] on img "button" at bounding box center [922, 411] width 212 height 159
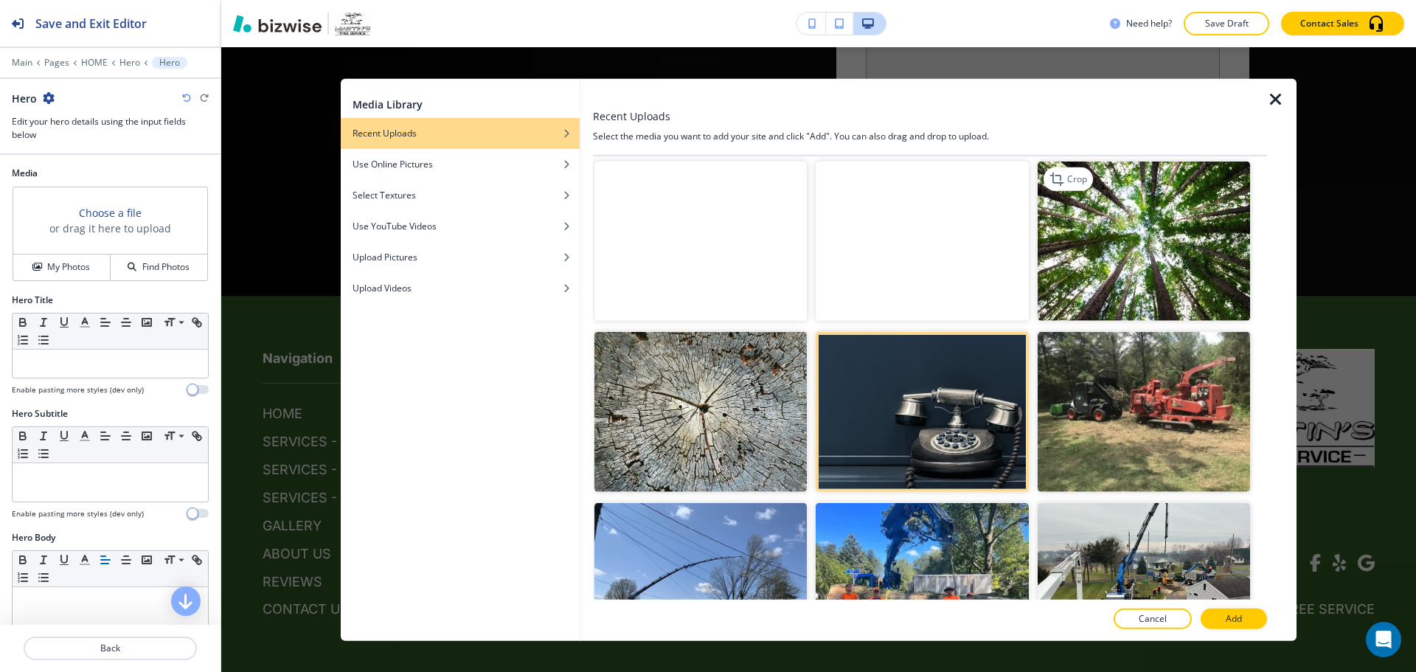
click at [1097, 267] on img "button" at bounding box center [1144, 241] width 212 height 159
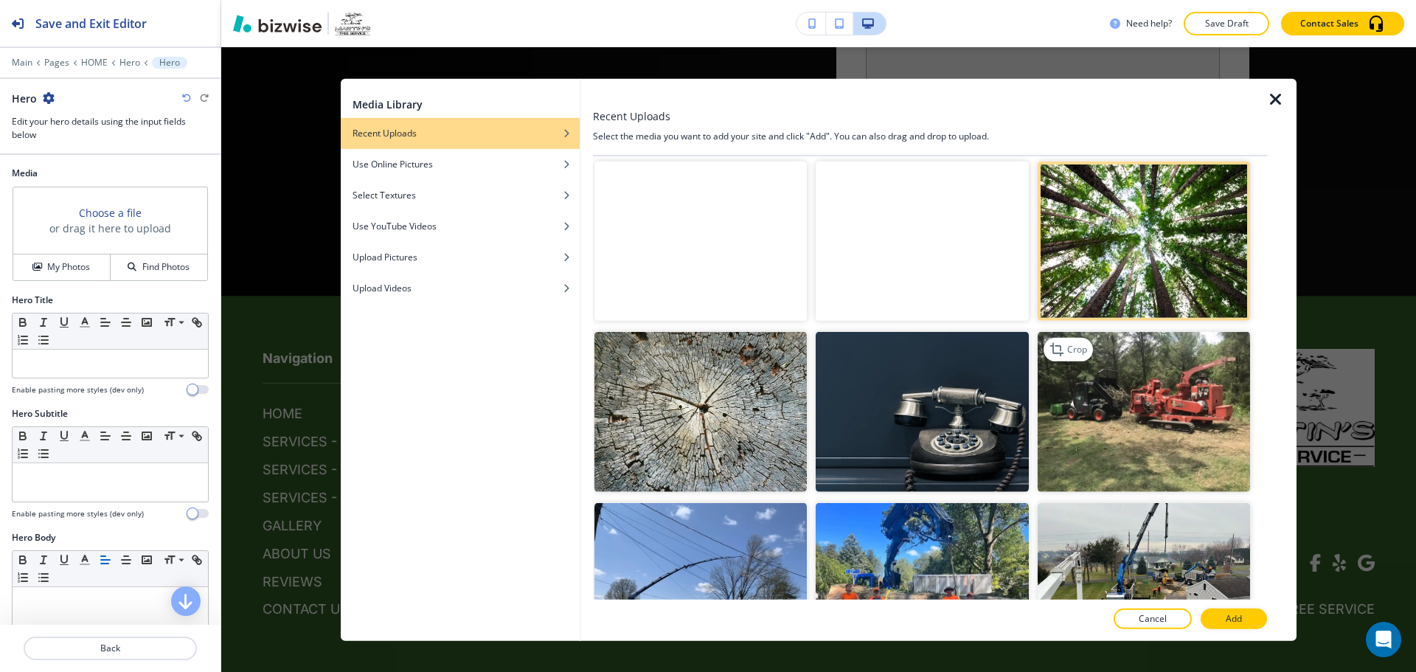
click at [1119, 403] on img "button" at bounding box center [1144, 411] width 212 height 159
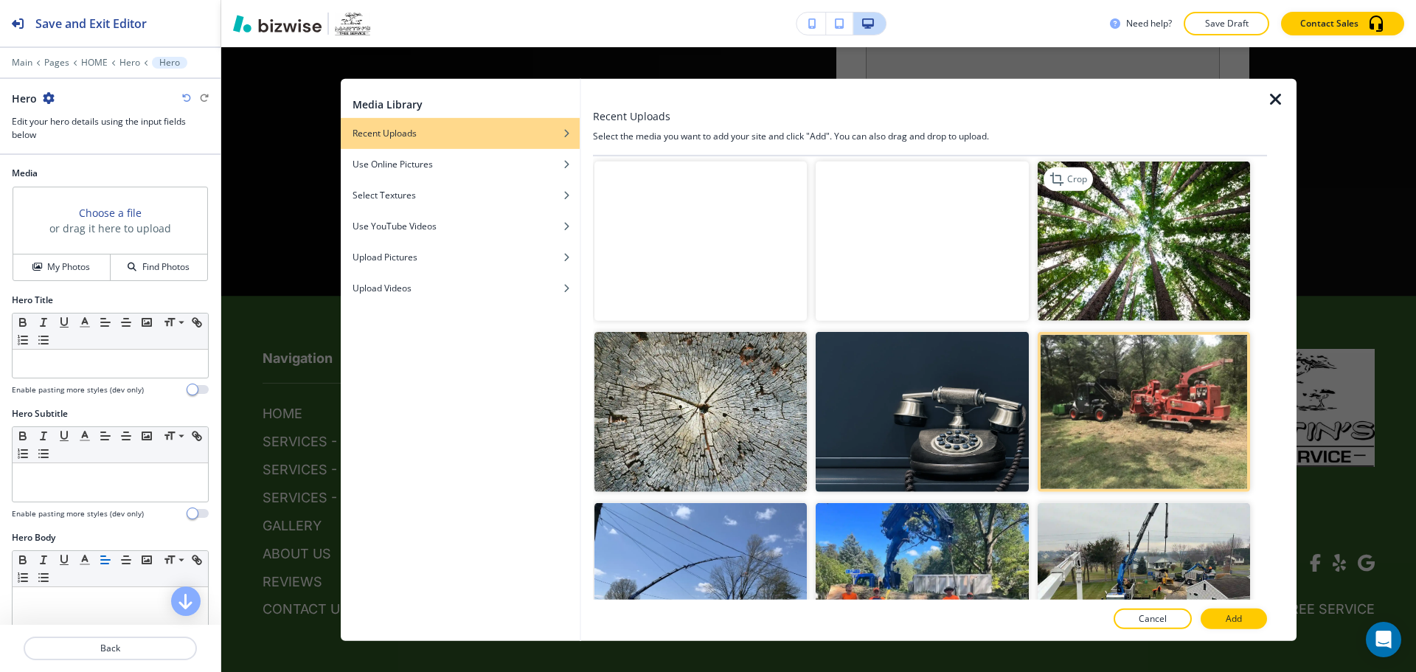
click at [1123, 261] on img "button" at bounding box center [1144, 241] width 212 height 159
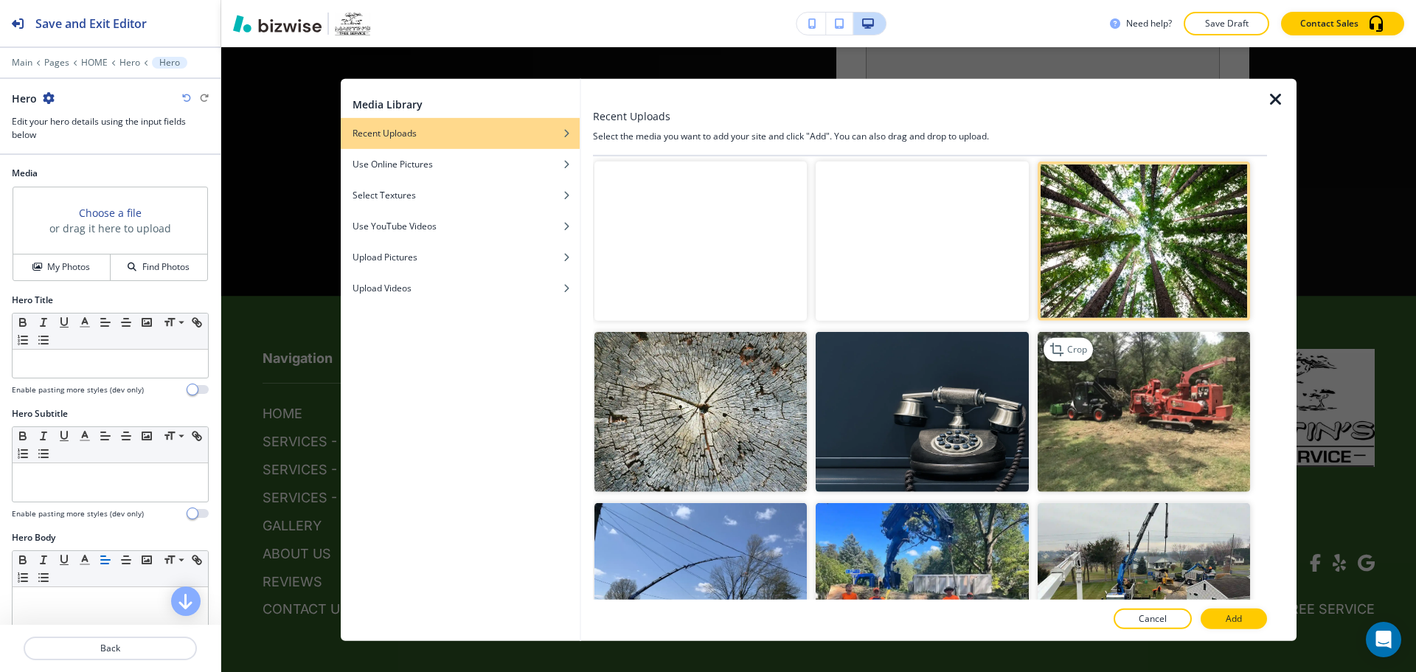
click at [1067, 378] on img "button" at bounding box center [1144, 411] width 212 height 159
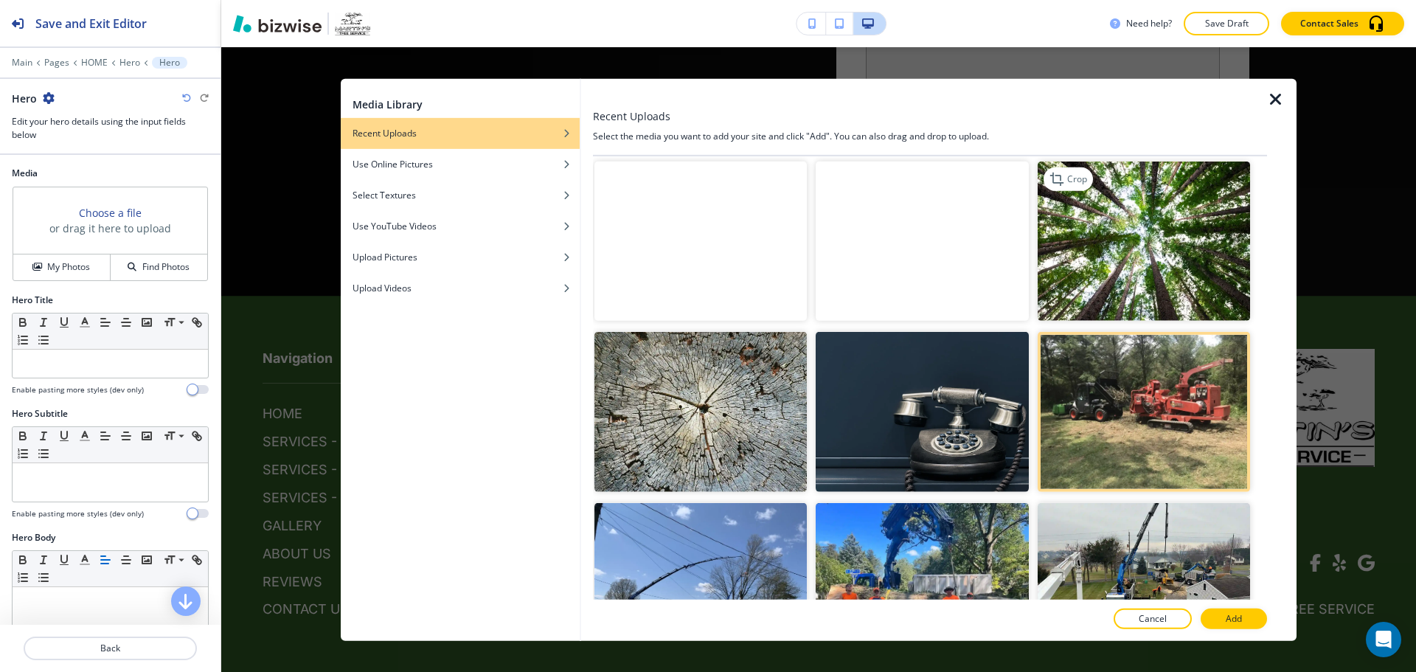
click at [1087, 262] on img "button" at bounding box center [1144, 241] width 212 height 159
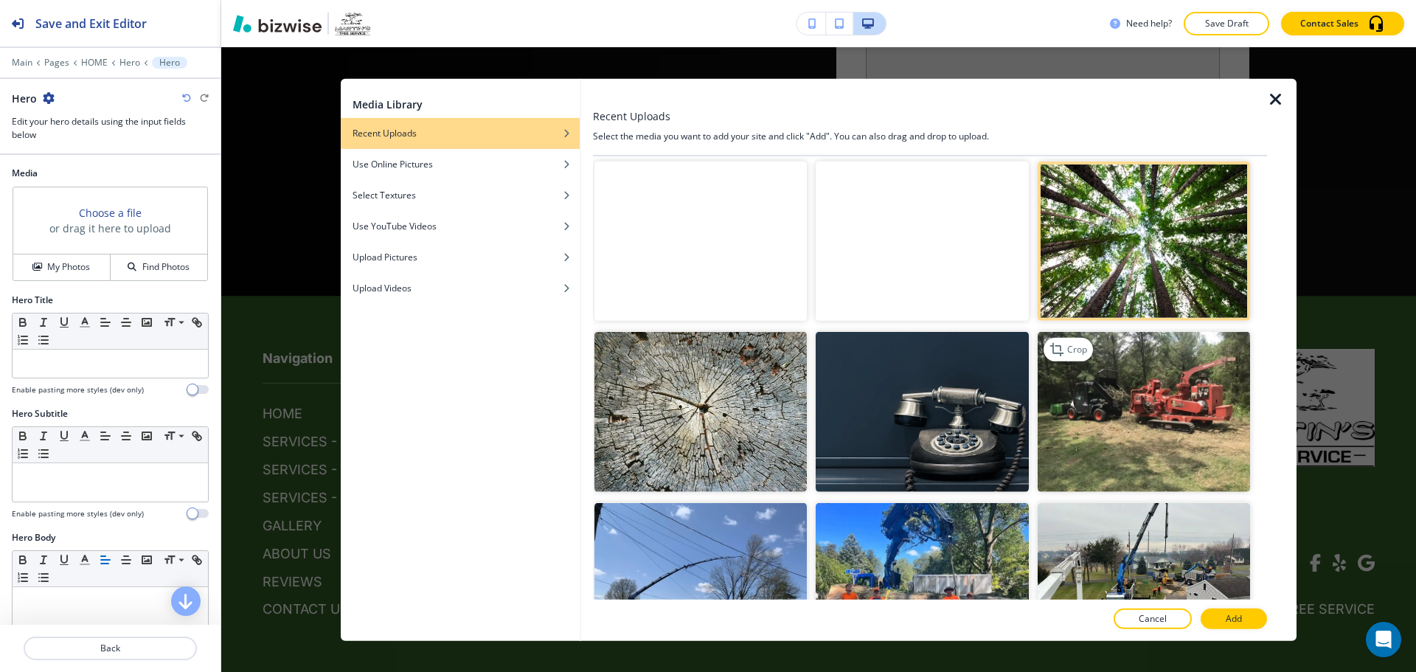
click at [1094, 371] on img "button" at bounding box center [1144, 411] width 212 height 159
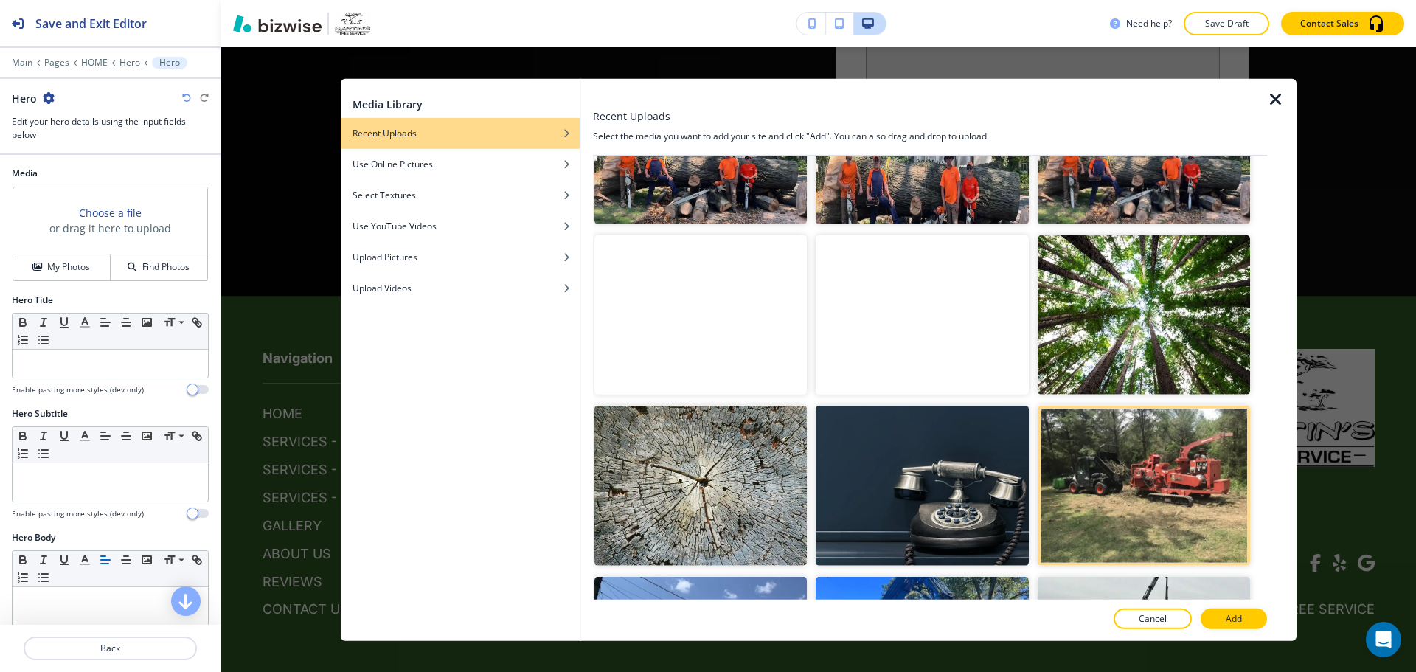
scroll to position [52, 0]
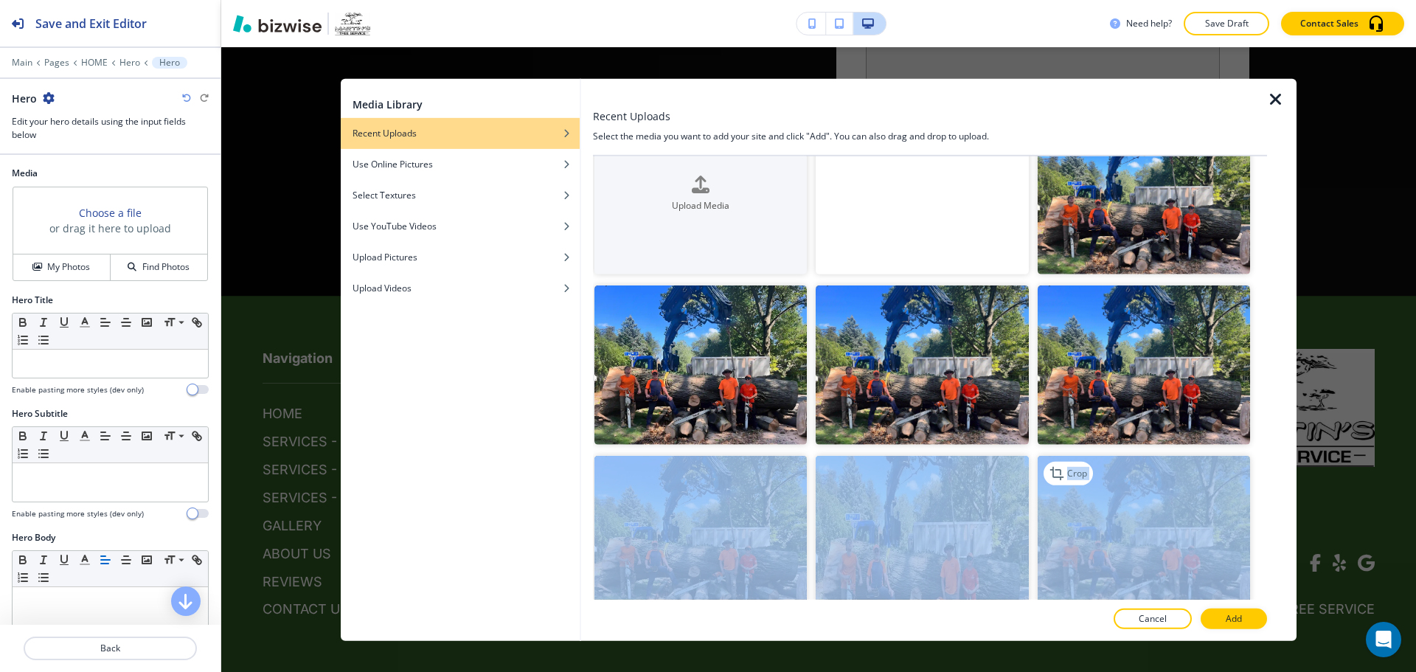
drag, startPoint x: 1250, startPoint y: 311, endPoint x: 1203, endPoint y: 478, distance: 173.9
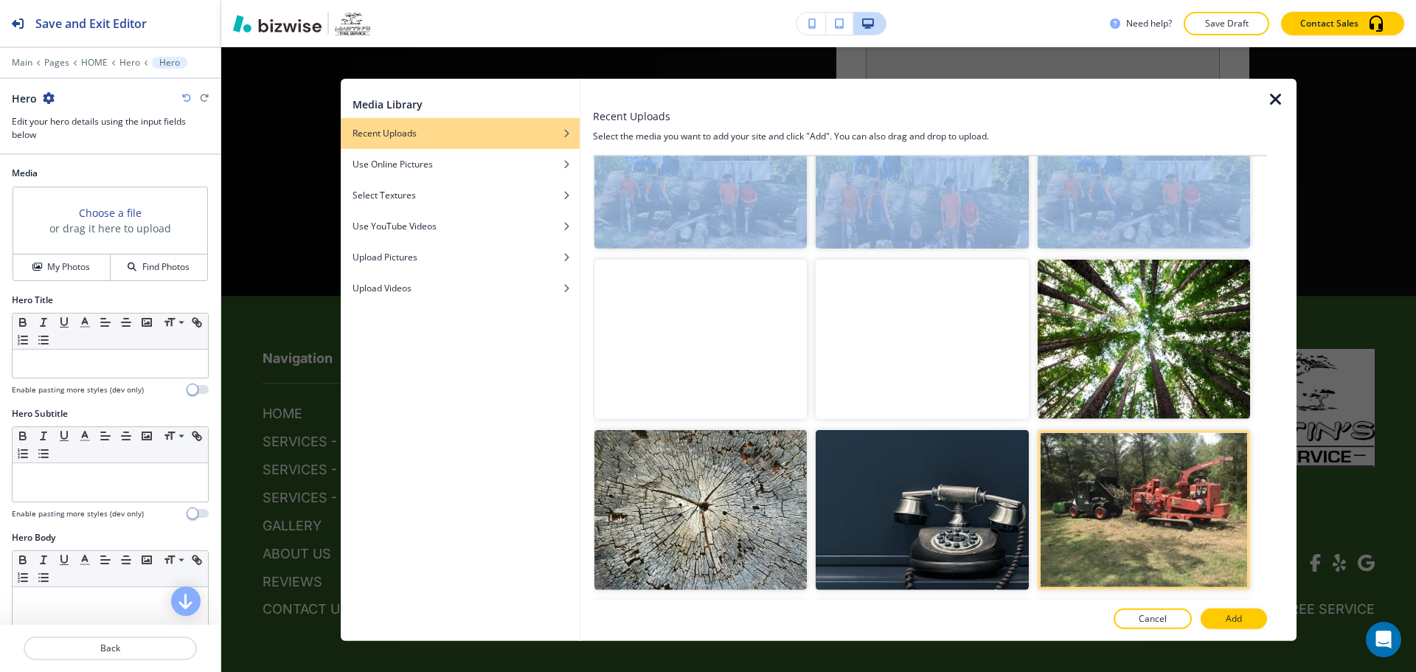
scroll to position [568, 0]
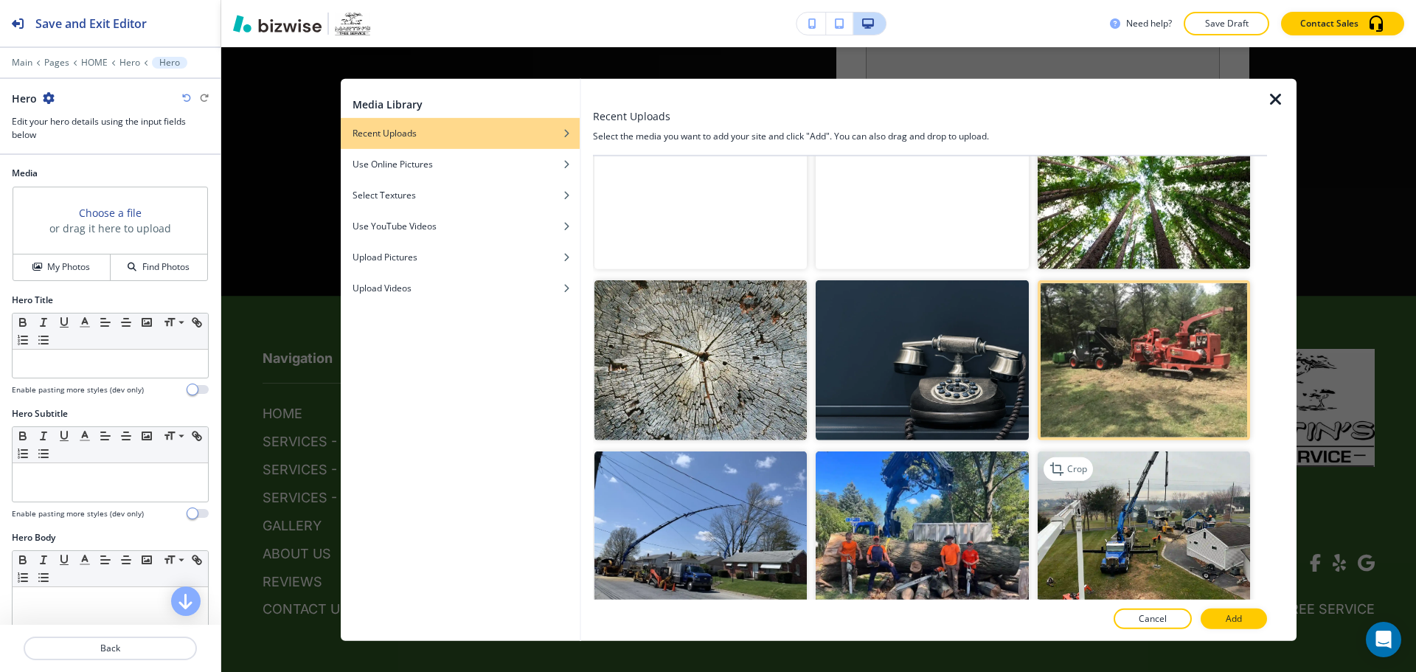
click at [1207, 518] on img "button" at bounding box center [1144, 530] width 212 height 159
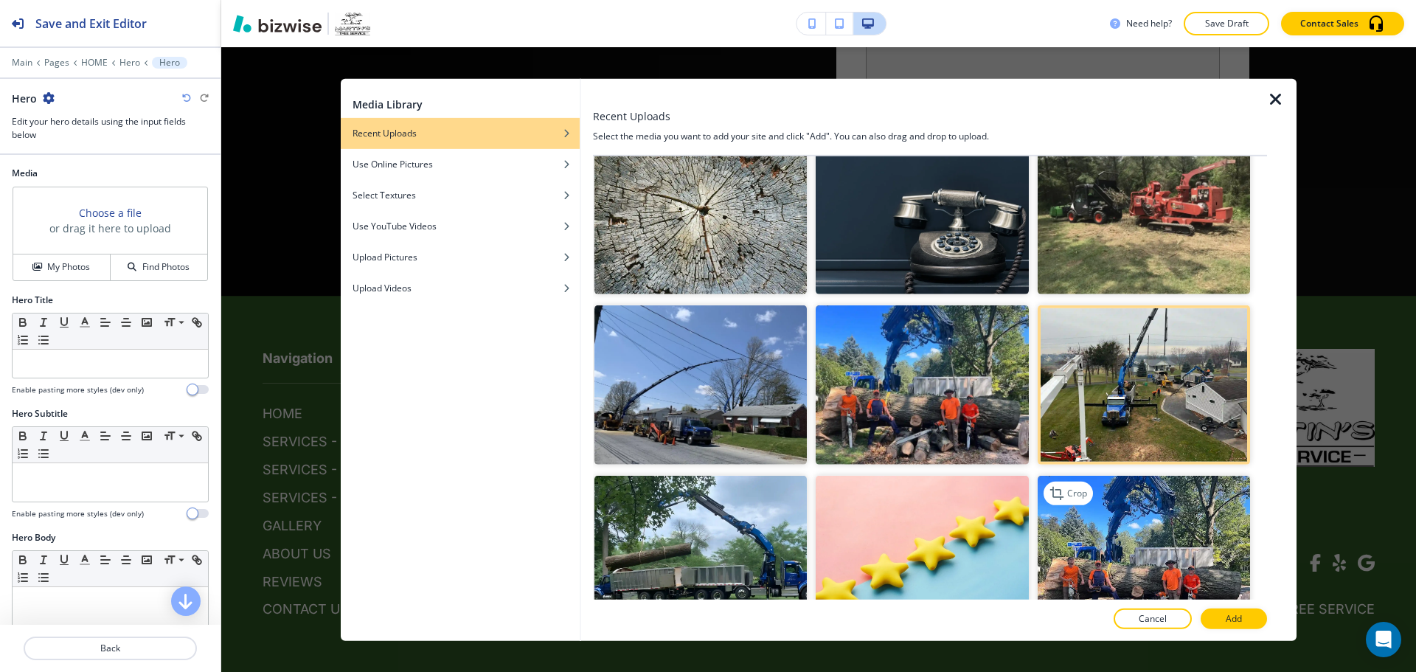
scroll to position [789, 0]
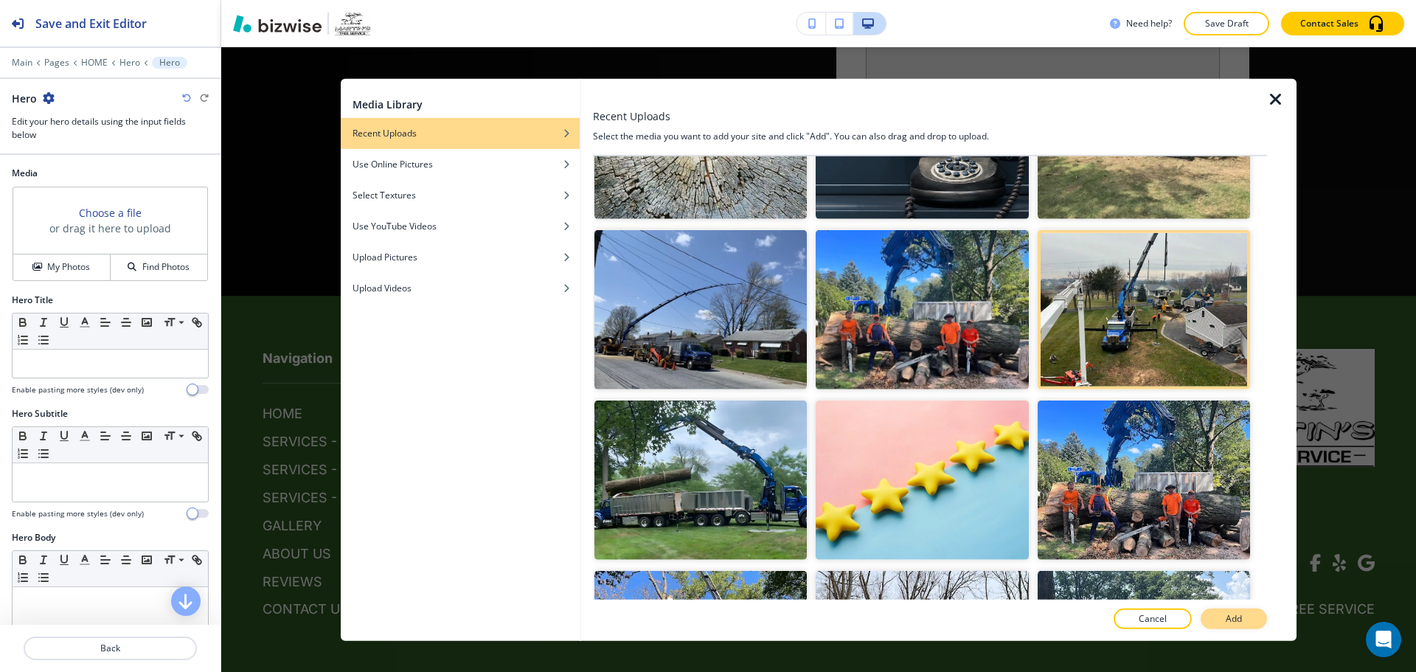
click at [1219, 618] on button "Add" at bounding box center [1234, 618] width 66 height 21
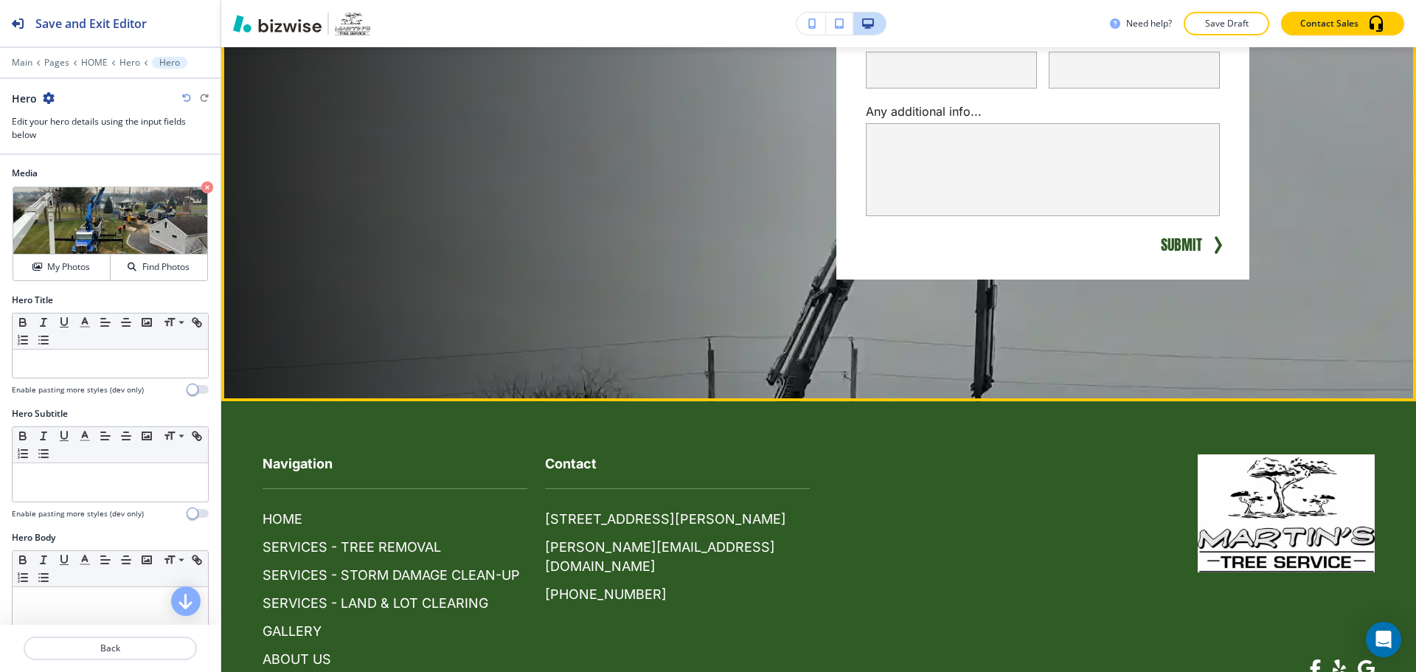
scroll to position [6570, 0]
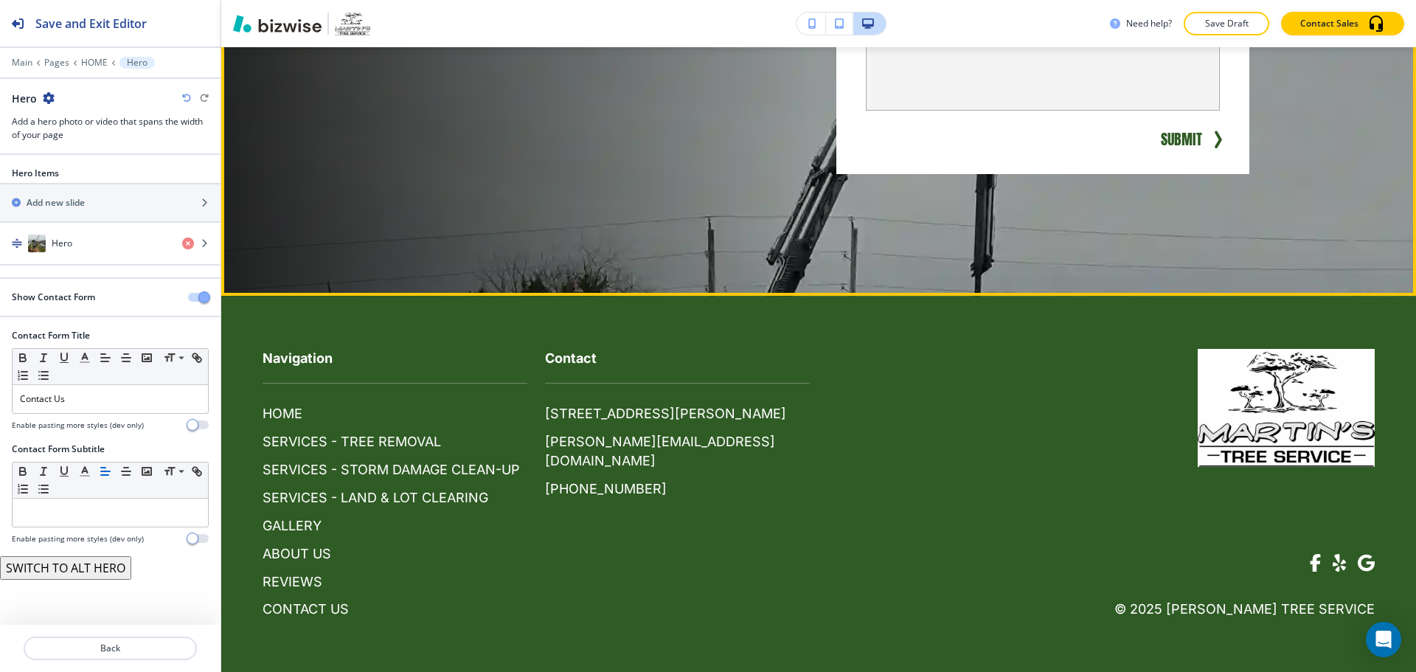
scroll to position [6759, 0]
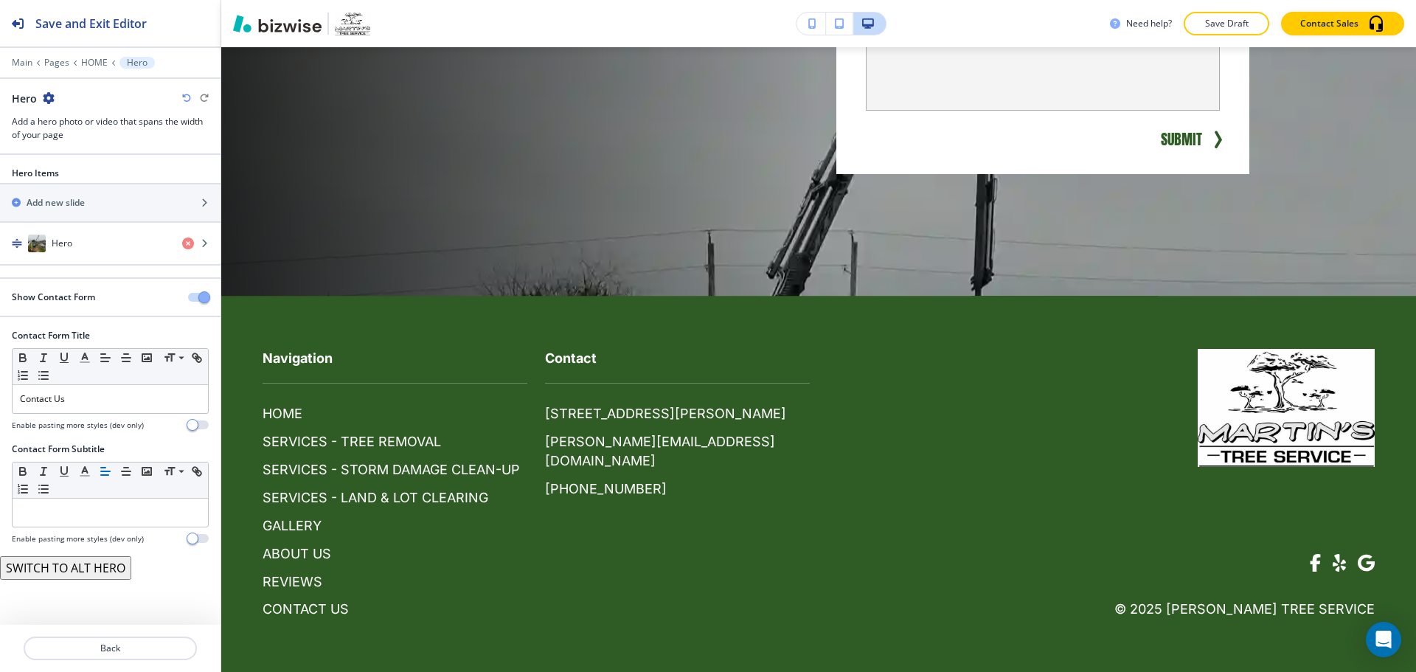
click at [53, 96] on icon "button" at bounding box center [49, 98] width 12 height 12
click at [69, 172] on p "Delete Section" at bounding box center [89, 175] width 75 height 13
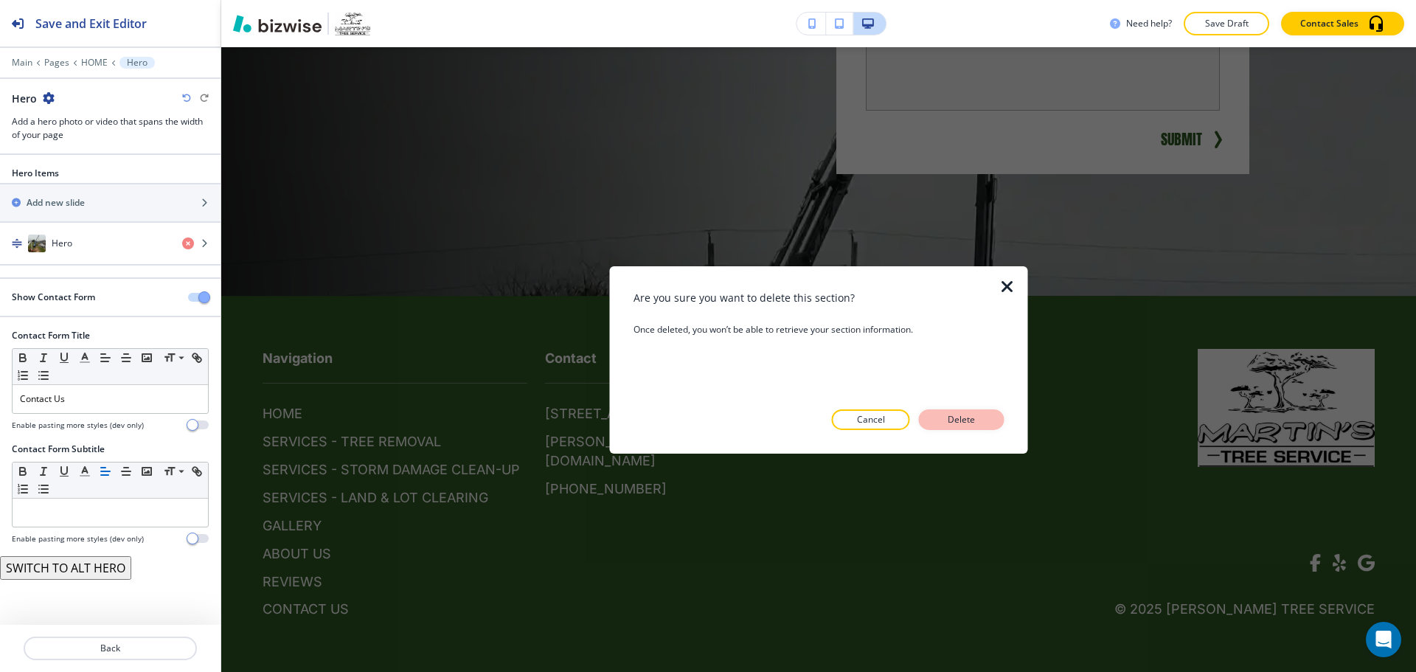
click at [933, 410] on button "Delete" at bounding box center [962, 419] width 86 height 21
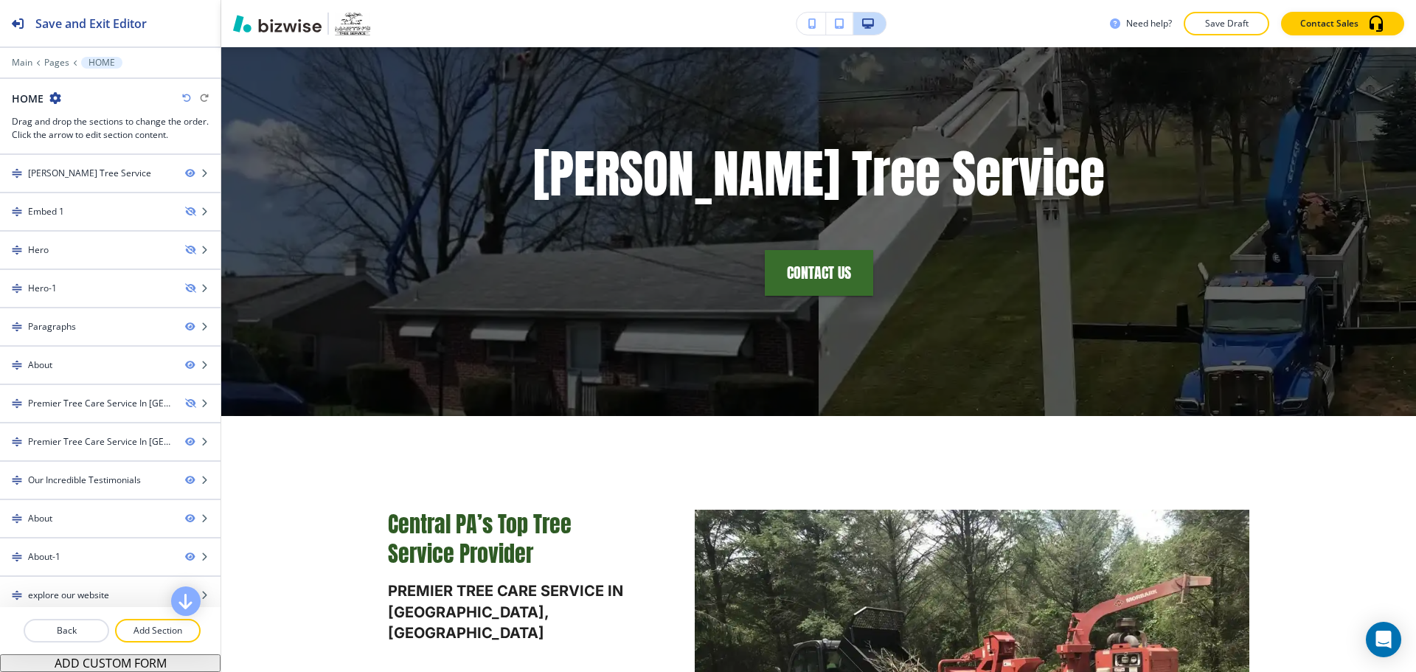
scroll to position [0, 0]
